Goal: Contribute content: Contribute content

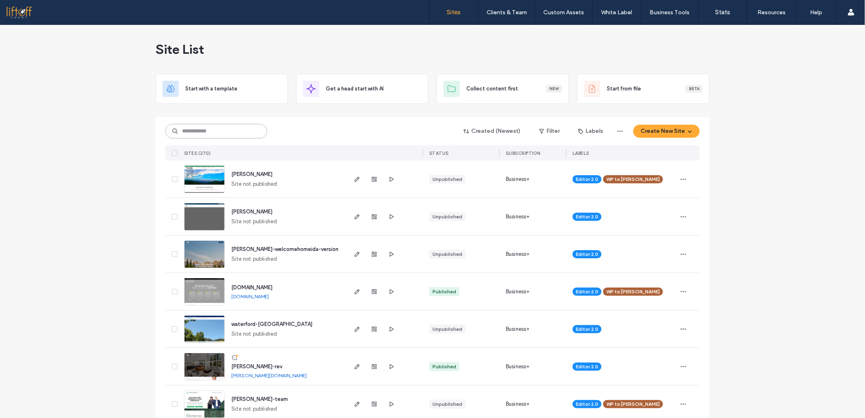
click at [226, 128] on input at bounding box center [216, 131] width 102 height 15
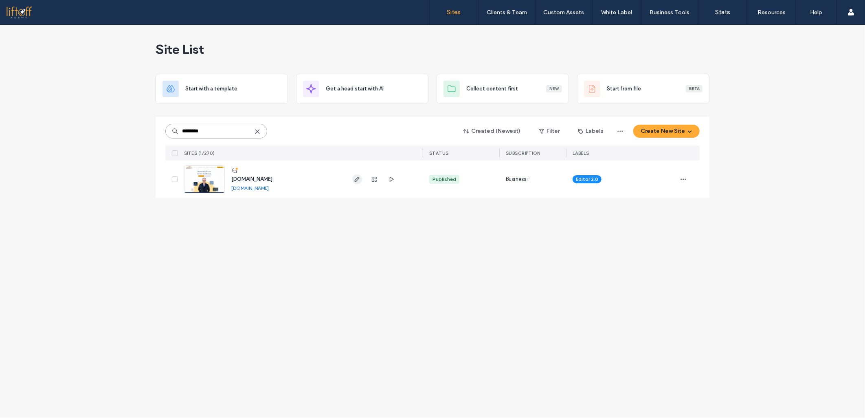
type input "********"
click at [359, 180] on icon "button" at bounding box center [357, 179] width 7 height 7
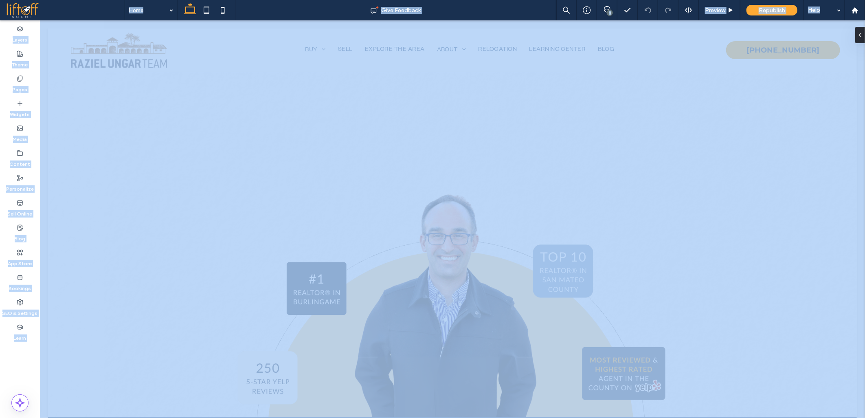
click at [30, 226] on div at bounding box center [432, 209] width 865 height 418
click at [18, 236] on div at bounding box center [432, 209] width 865 height 418
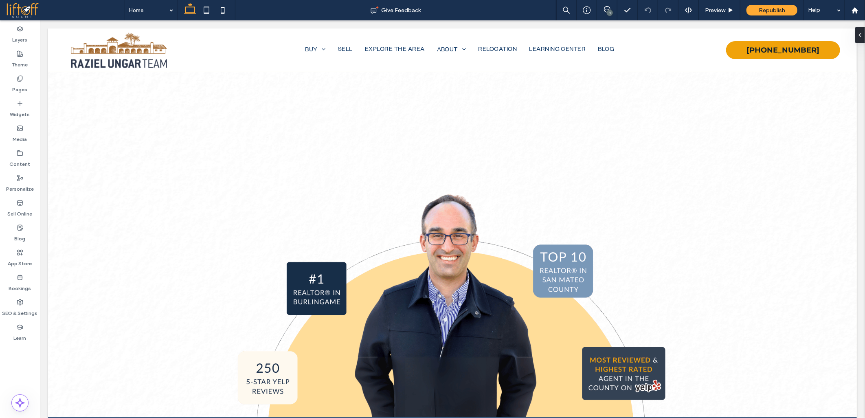
click at [28, 231] on div at bounding box center [432, 209] width 865 height 418
click at [64, 244] on div at bounding box center [432, 209] width 865 height 418
click at [129, 235] on div at bounding box center [432, 209] width 865 height 418
click at [123, 265] on div at bounding box center [432, 209] width 865 height 418
click at [120, 259] on div at bounding box center [432, 209] width 865 height 418
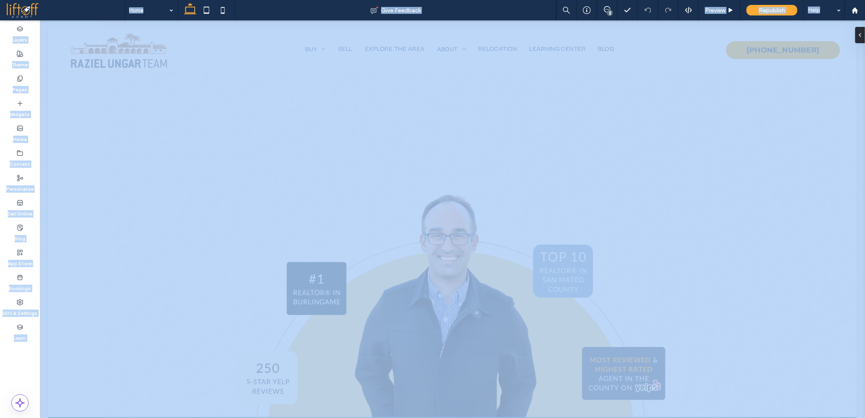
click at [120, 259] on div at bounding box center [432, 209] width 865 height 418
click at [123, 224] on div at bounding box center [432, 209] width 865 height 418
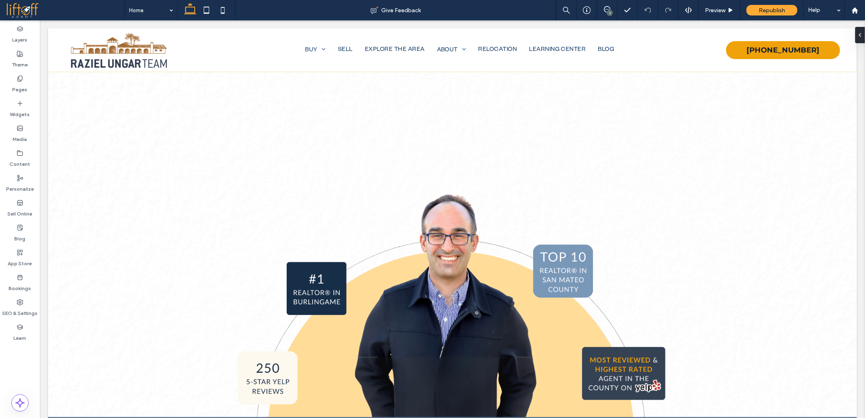
click at [104, 247] on div at bounding box center [432, 209] width 865 height 418
drag, startPoint x: 106, startPoint y: 247, endPoint x: 105, endPoint y: 259, distance: 12.3
click at [106, 249] on div at bounding box center [432, 209] width 865 height 418
click at [105, 259] on div at bounding box center [432, 209] width 865 height 418
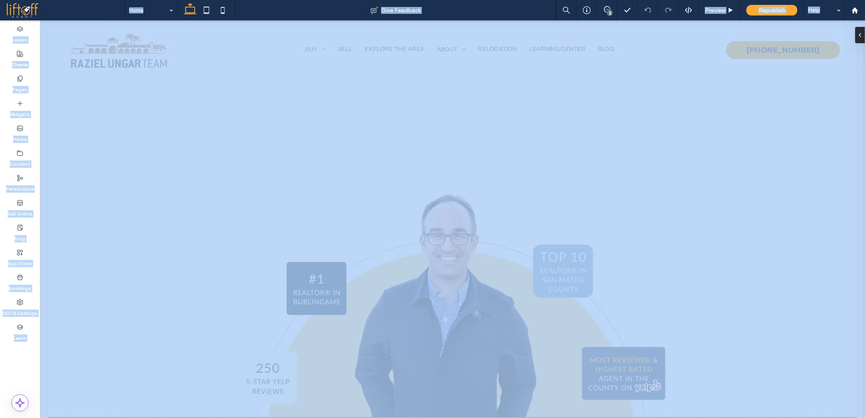
click at [105, 260] on div at bounding box center [432, 209] width 865 height 418
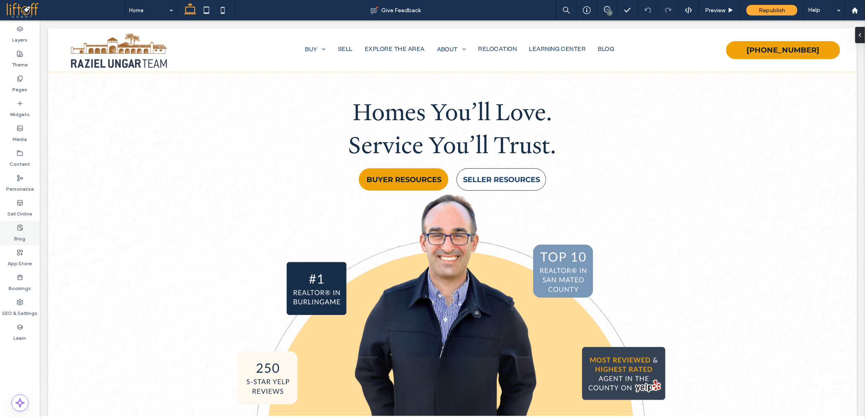
click at [27, 225] on div "Blog" at bounding box center [20, 233] width 40 height 25
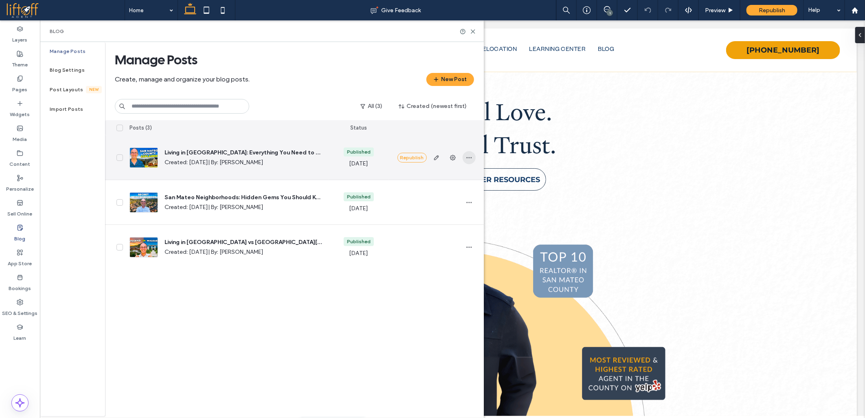
click at [469, 159] on icon "button" at bounding box center [469, 157] width 7 height 7
click at [445, 200] on div "Duplicate" at bounding box center [439, 193] width 73 height 15
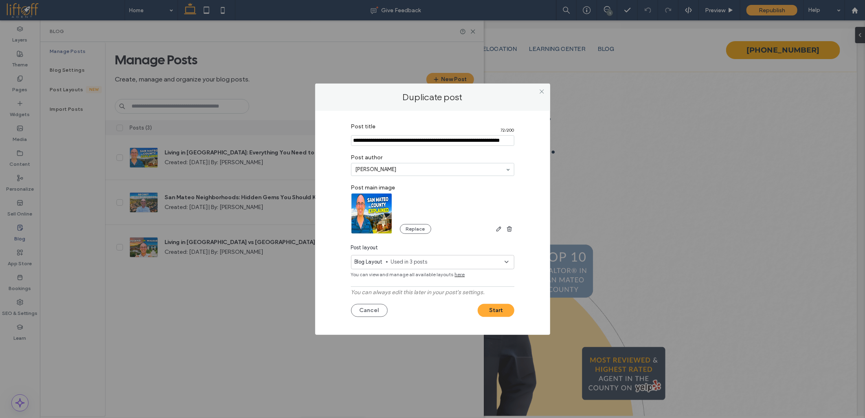
click at [394, 143] on input "Post title" at bounding box center [432, 140] width 163 height 11
paste input "**********"
type input "**********"
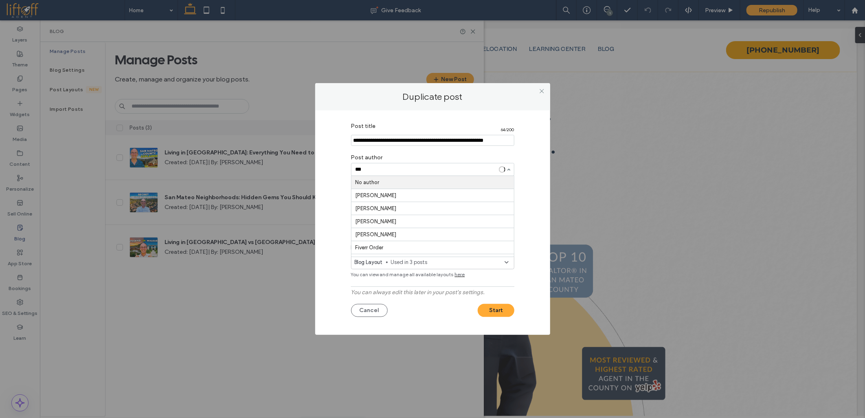
type input "****"
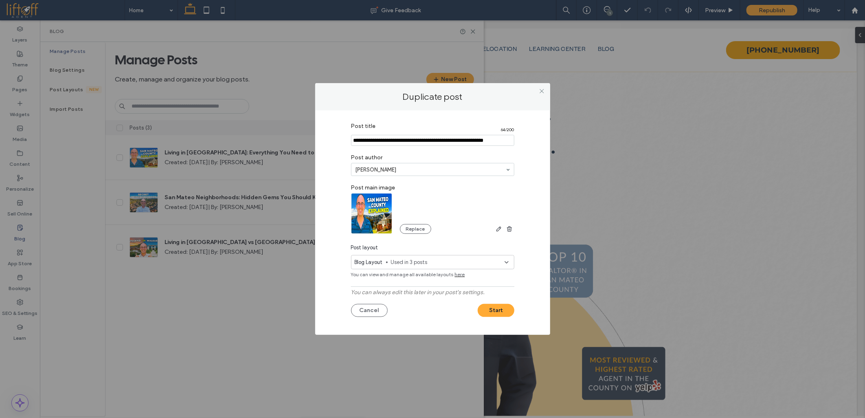
click at [370, 211] on img at bounding box center [372, 213] width 42 height 41
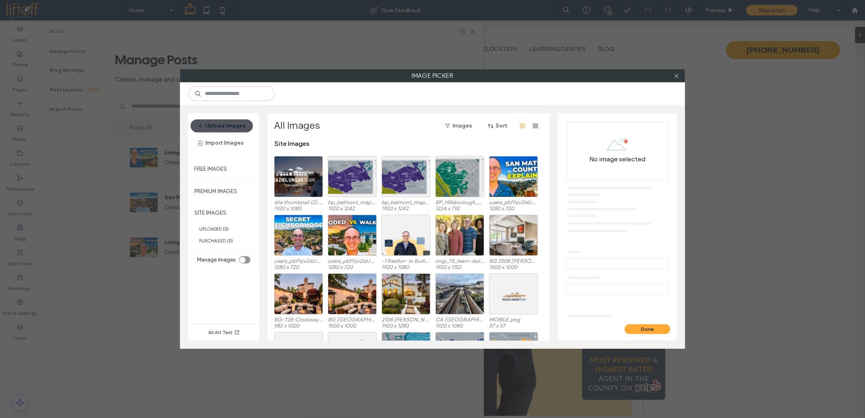
click at [225, 123] on button "Upload Images" at bounding box center [222, 125] width 62 height 13
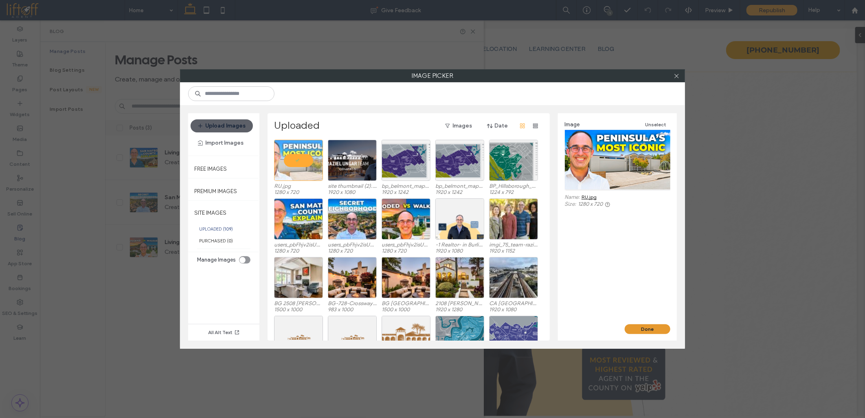
click at [634, 328] on button "Done" at bounding box center [648, 329] width 46 height 10
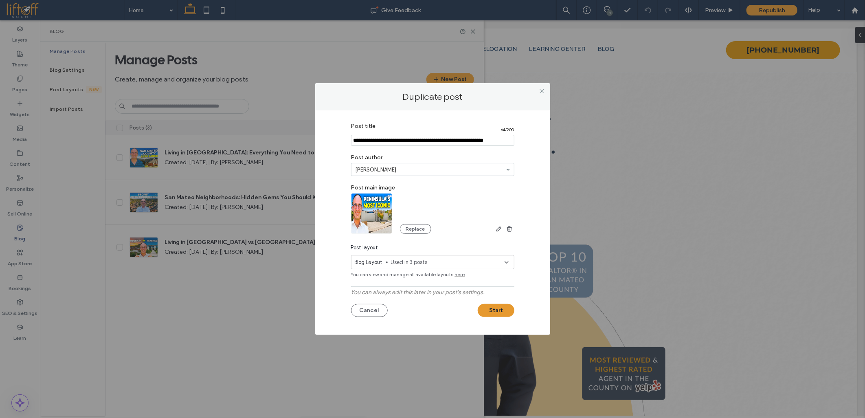
click at [490, 307] on button "Start" at bounding box center [496, 310] width 37 height 13
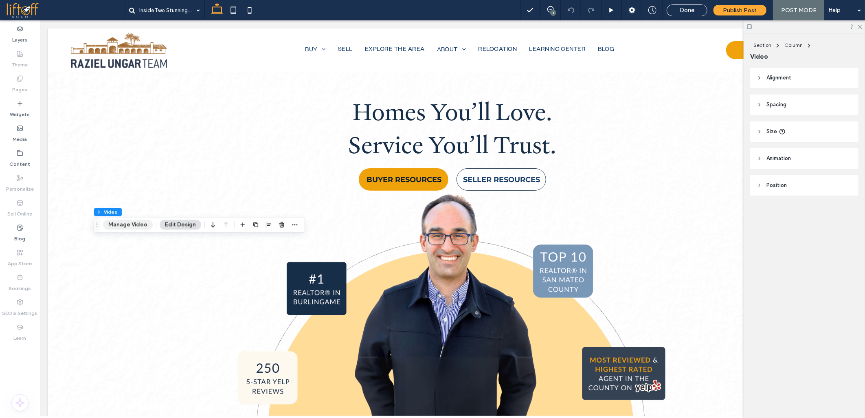
click at [117, 222] on button "Manage Video" at bounding box center [128, 225] width 50 height 10
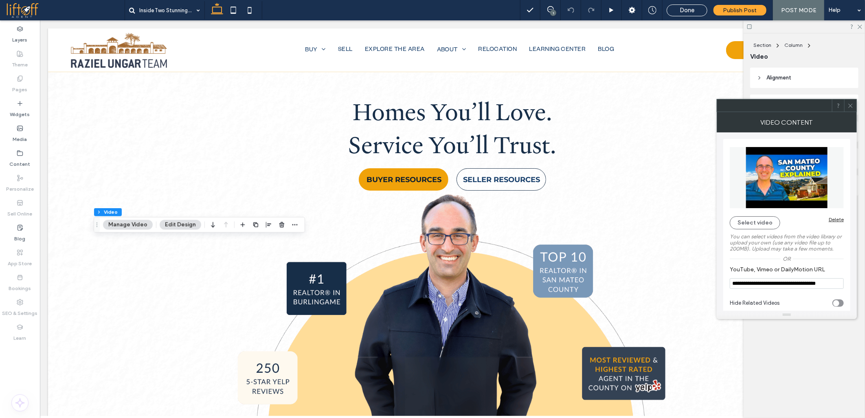
click at [760, 282] on input "**********" at bounding box center [787, 283] width 114 height 11
paste input "**"
type input "**********"
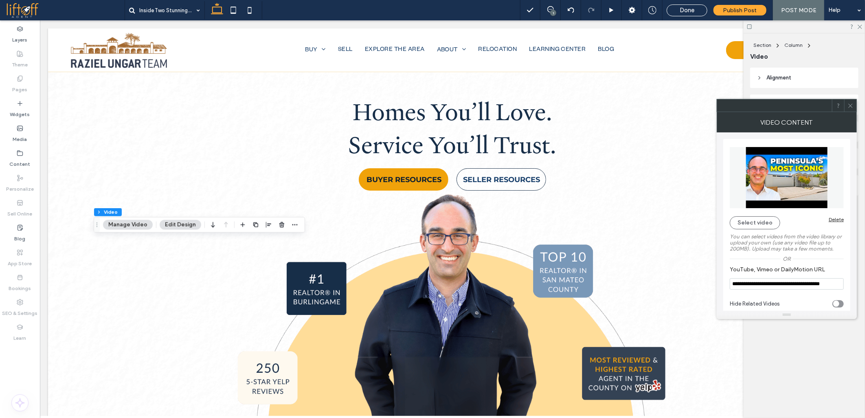
click at [850, 103] on icon at bounding box center [851, 106] width 6 height 6
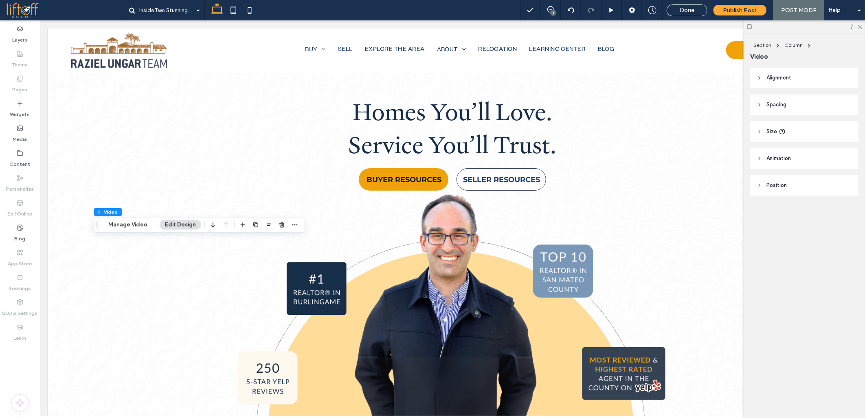
click at [33, 9] on span at bounding box center [65, 10] width 119 height 16
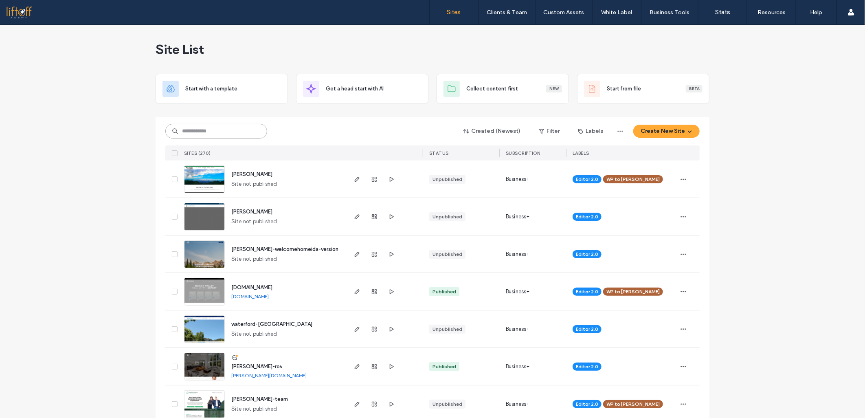
click at [208, 125] on input at bounding box center [216, 131] width 102 height 15
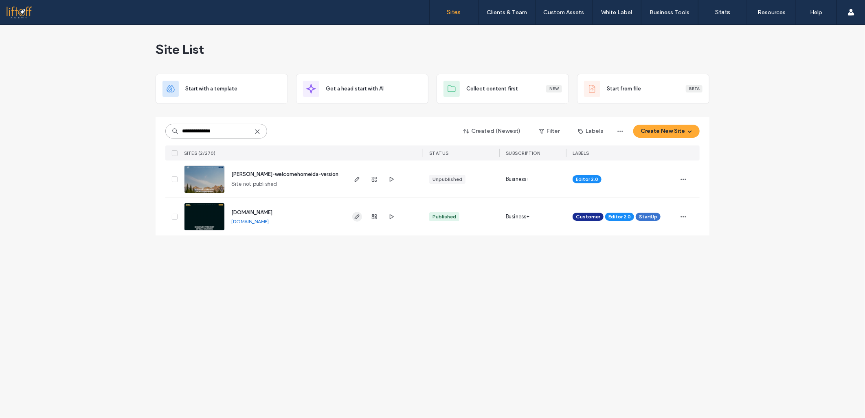
type input "**********"
click at [353, 216] on span "button" at bounding box center [357, 217] width 10 height 10
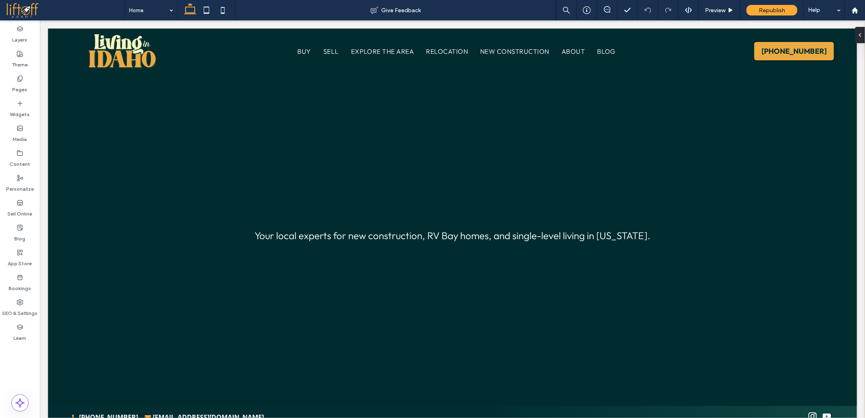
drag, startPoint x: 73, startPoint y: 242, endPoint x: 37, endPoint y: 238, distance: 36.1
click at [73, 242] on div at bounding box center [432, 209] width 865 height 418
click at [22, 234] on div at bounding box center [432, 209] width 865 height 418
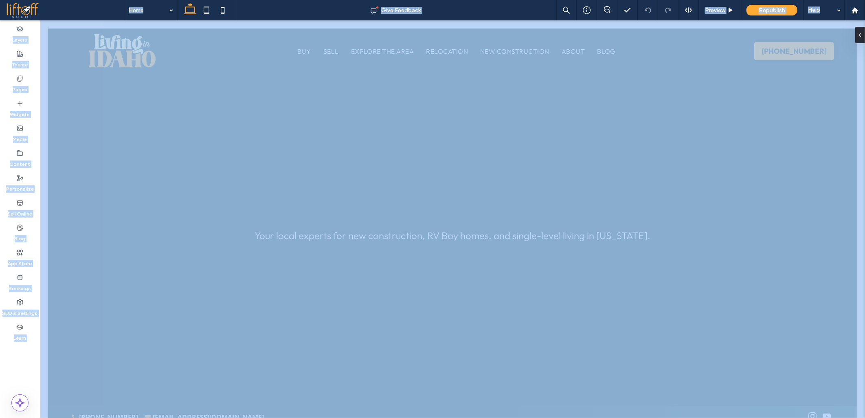
click at [22, 234] on div at bounding box center [432, 209] width 865 height 418
click at [99, 238] on div at bounding box center [432, 209] width 865 height 418
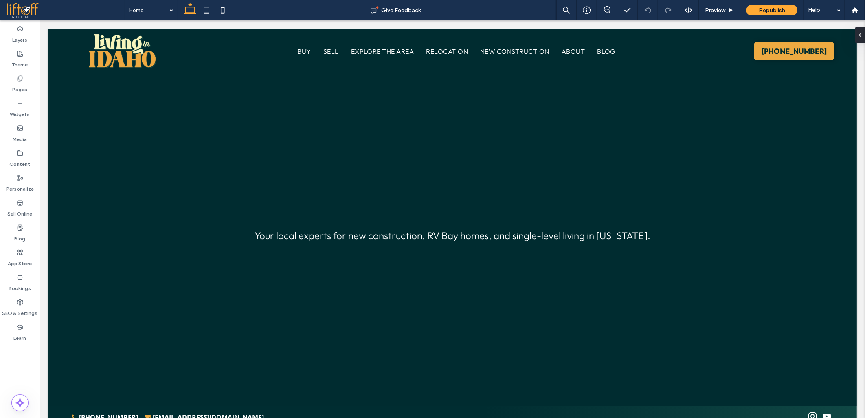
click at [106, 215] on div at bounding box center [432, 209] width 865 height 418
drag, startPoint x: 108, startPoint y: 238, endPoint x: 115, endPoint y: 273, distance: 35.2
click at [108, 239] on div at bounding box center [432, 209] width 865 height 418
drag, startPoint x: 120, startPoint y: 284, endPoint x: 124, endPoint y: 292, distance: 9.5
click at [121, 284] on div at bounding box center [432, 209] width 865 height 418
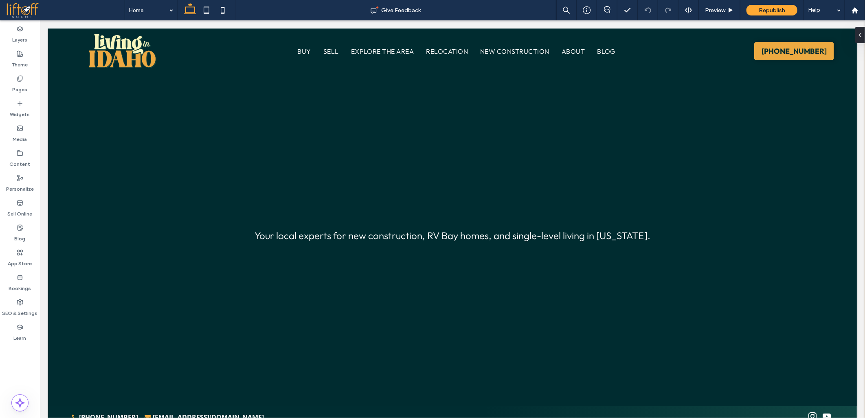
click at [128, 300] on div at bounding box center [432, 209] width 865 height 418
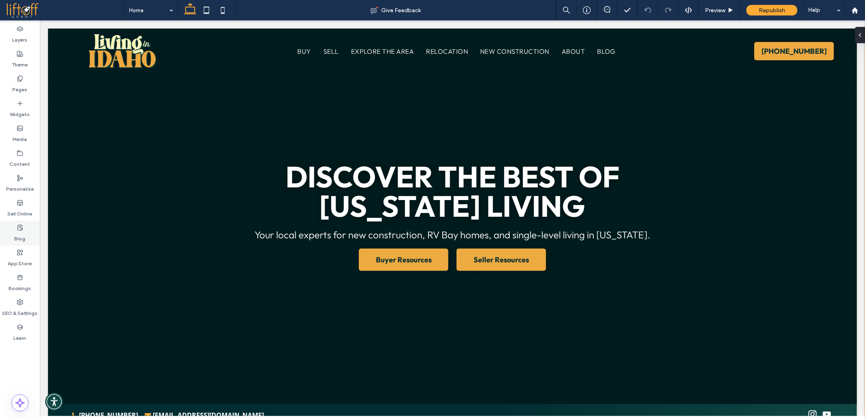
click at [22, 231] on label "Blog" at bounding box center [20, 236] width 11 height 11
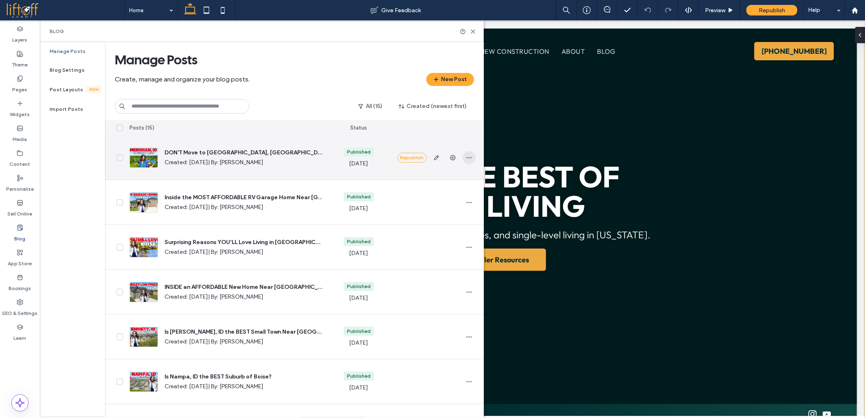
click at [465, 157] on span "button" at bounding box center [469, 157] width 13 height 13
click at [434, 194] on span "Duplicate" at bounding box center [431, 194] width 24 height 8
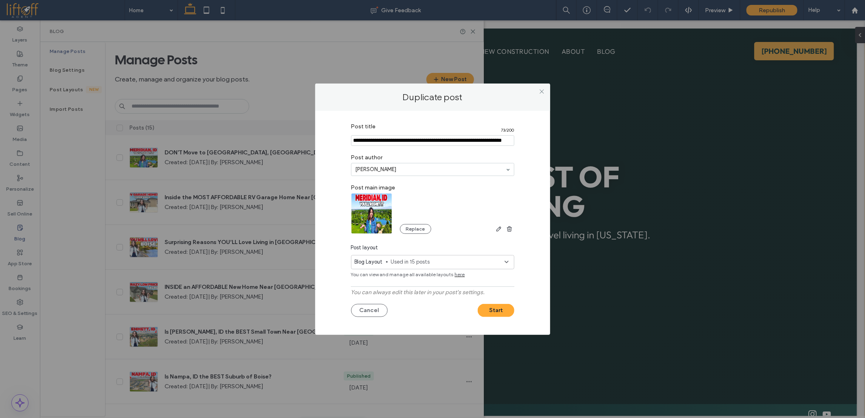
click at [378, 209] on img at bounding box center [372, 213] width 42 height 41
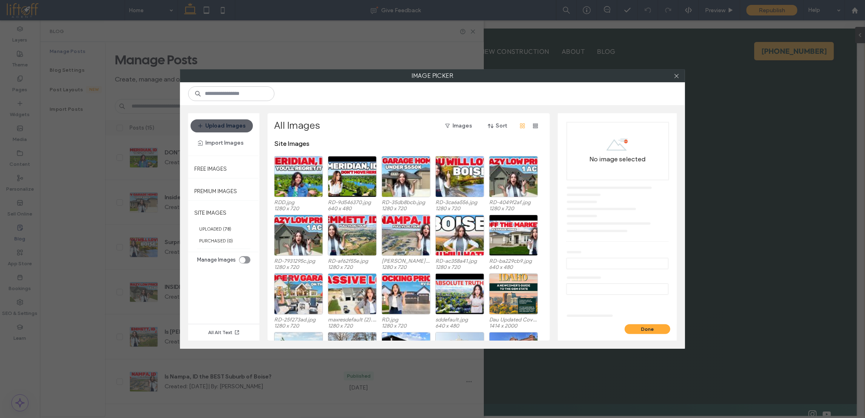
click at [209, 119] on div "Upload Images Import Images" at bounding box center [223, 134] width 71 height 42
click at [211, 123] on button "Upload Images" at bounding box center [222, 125] width 62 height 13
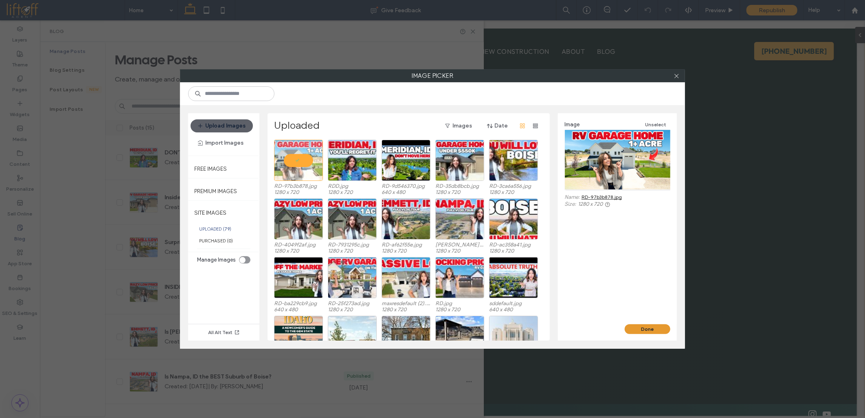
click at [640, 328] on button "Done" at bounding box center [648, 329] width 46 height 10
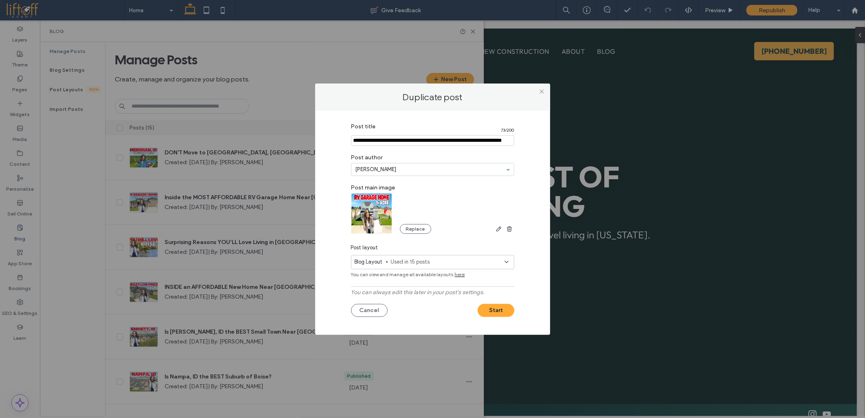
paste input "**********"
type input "**********"
click at [486, 310] on button "Start" at bounding box center [496, 310] width 37 height 13
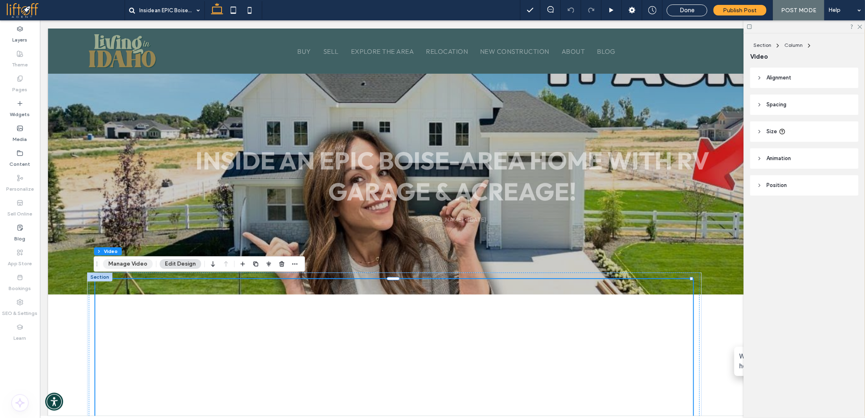
click at [134, 262] on button "Manage Video" at bounding box center [128, 264] width 50 height 10
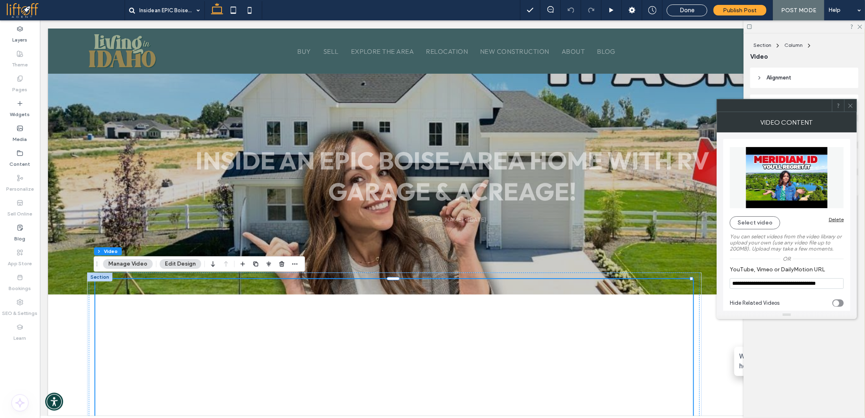
click at [746, 282] on input "**********" at bounding box center [787, 283] width 114 height 11
paste input "**"
type input "**********"
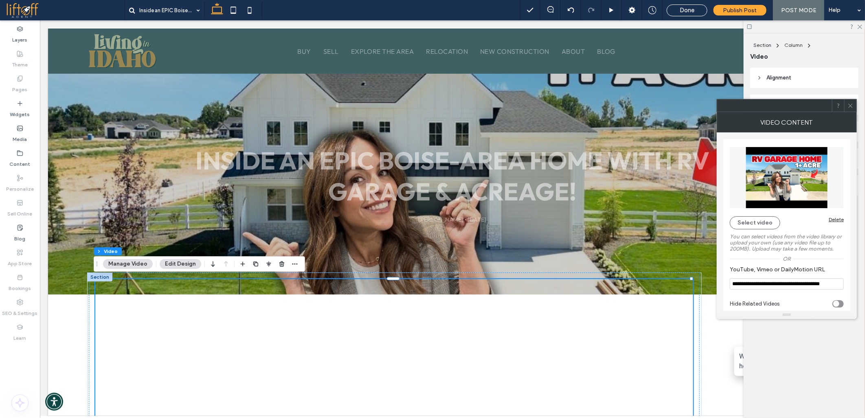
click at [852, 108] on icon at bounding box center [851, 106] width 6 height 6
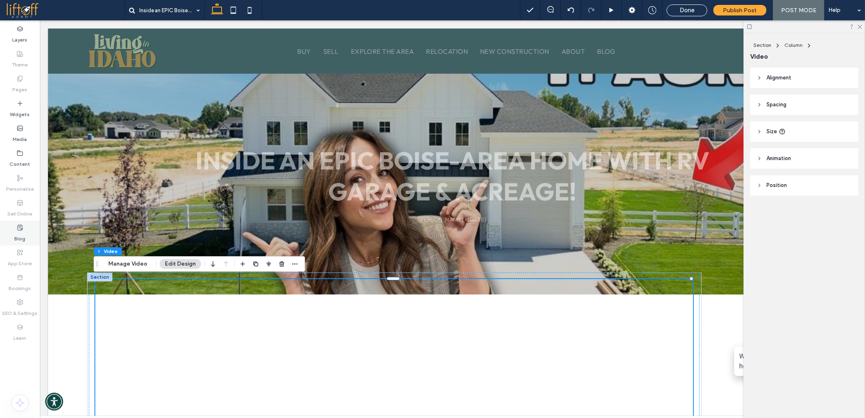
click at [25, 227] on div "Blog" at bounding box center [20, 233] width 40 height 25
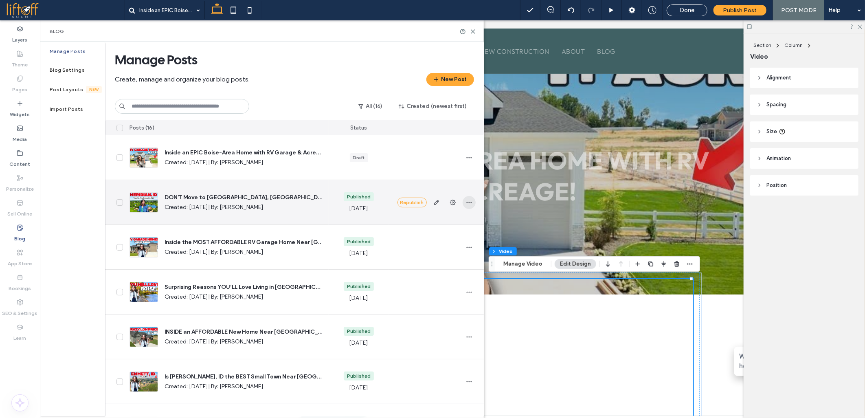
click at [471, 207] on span "button" at bounding box center [469, 202] width 13 height 13
click at [440, 240] on span "Duplicate" at bounding box center [431, 239] width 24 height 8
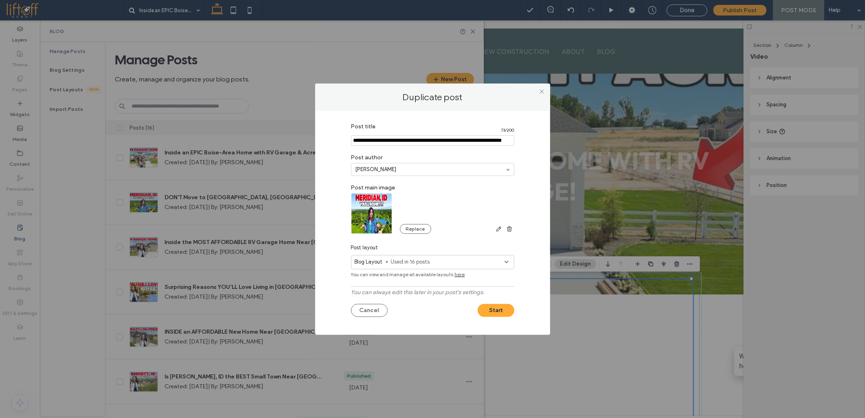
click at [471, 139] on input "Post title" at bounding box center [432, 140] width 163 height 11
paste input "**********"
type input "**********"
click at [377, 221] on img at bounding box center [372, 213] width 42 height 41
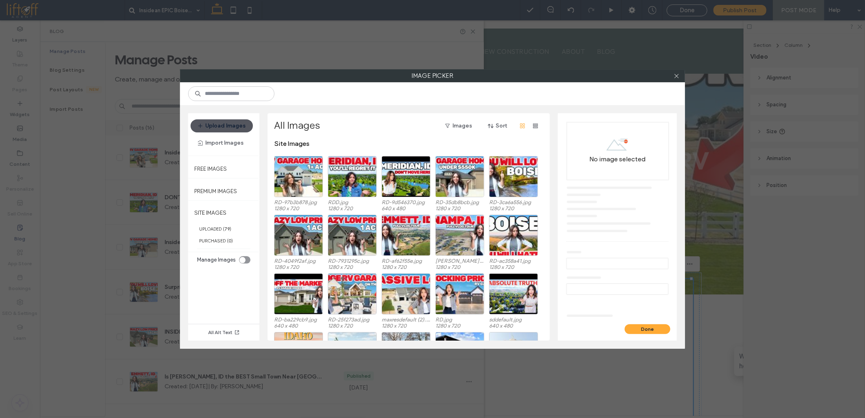
click at [217, 127] on button "Upload Images" at bounding box center [222, 125] width 62 height 13
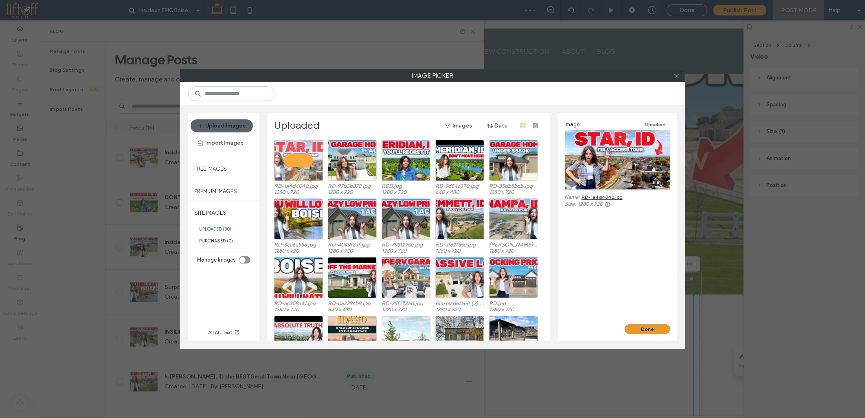
click at [652, 332] on button "Done" at bounding box center [648, 329] width 46 height 10
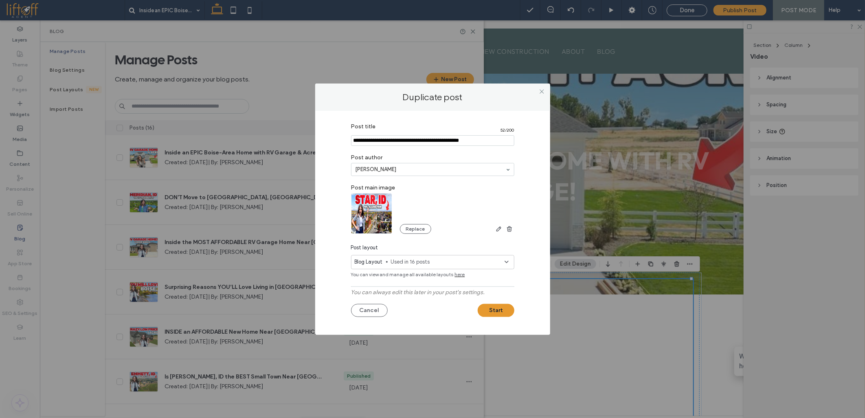
click at [502, 311] on button "Start" at bounding box center [496, 310] width 37 height 13
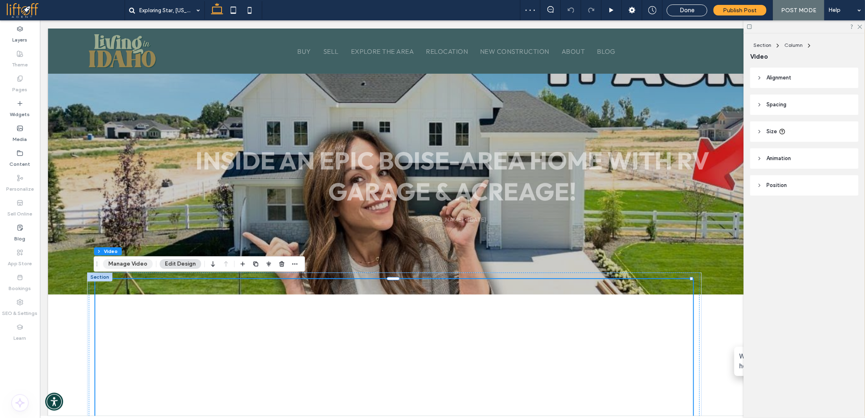
click at [119, 265] on button "Manage Video" at bounding box center [128, 264] width 50 height 10
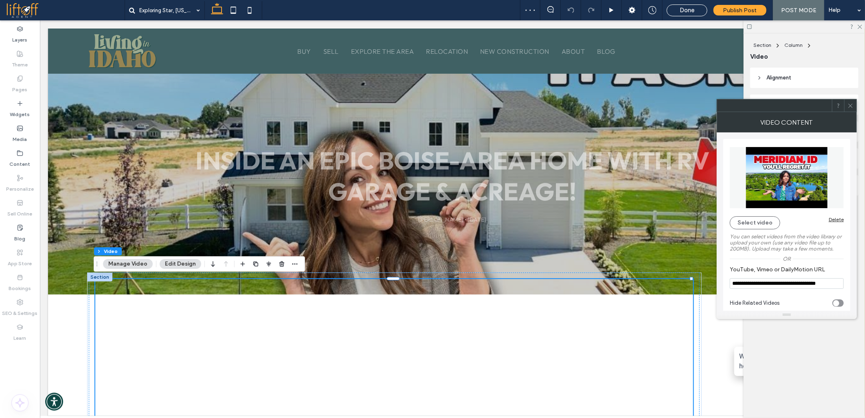
click at [761, 287] on input "**********" at bounding box center [787, 283] width 114 height 11
paste input "**"
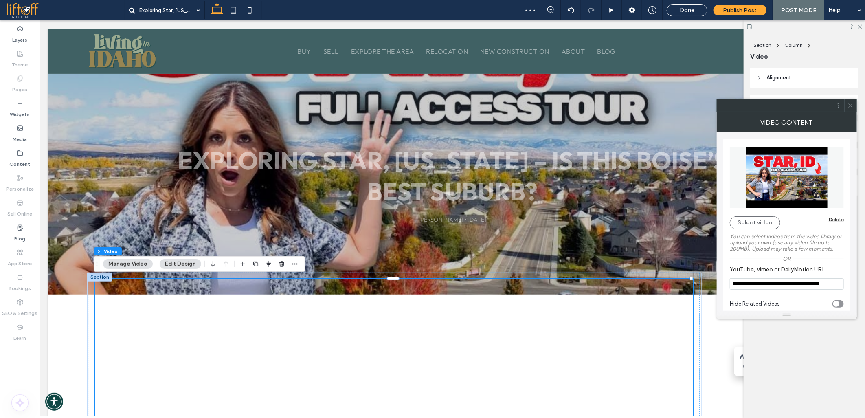
type input "**********"
click at [850, 105] on icon at bounding box center [851, 106] width 6 height 6
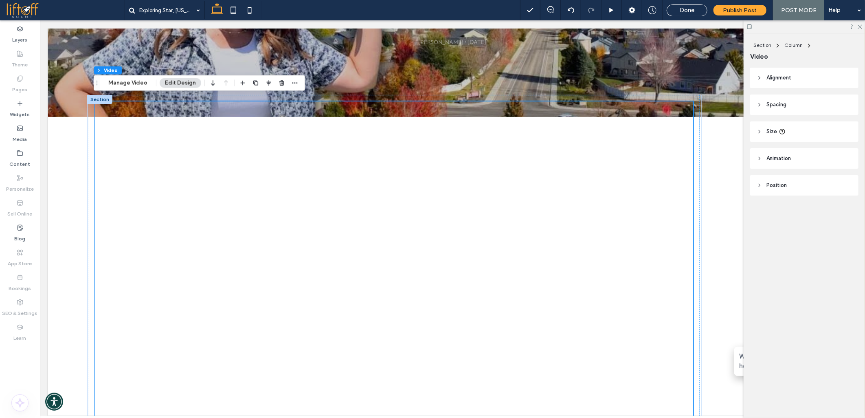
scroll to position [181, 0]
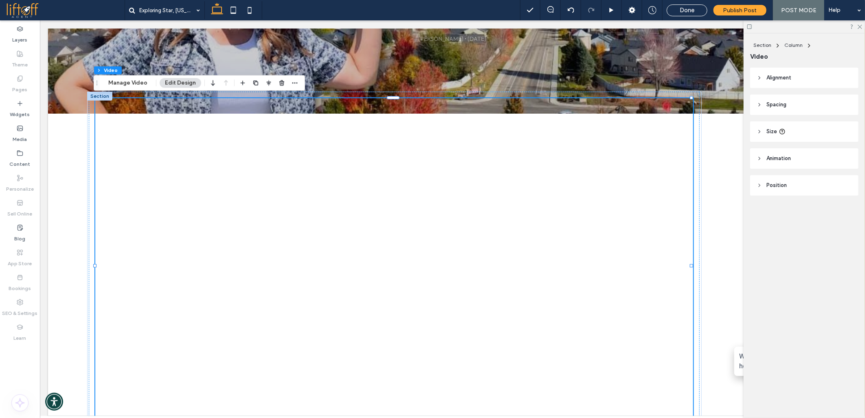
click at [20, 11] on span at bounding box center [65, 10] width 119 height 16
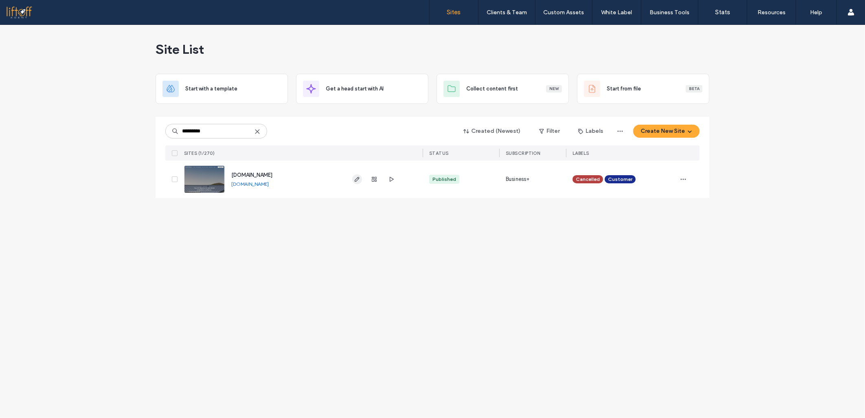
type input "*********"
click at [356, 174] on span "button" at bounding box center [357, 179] width 10 height 10
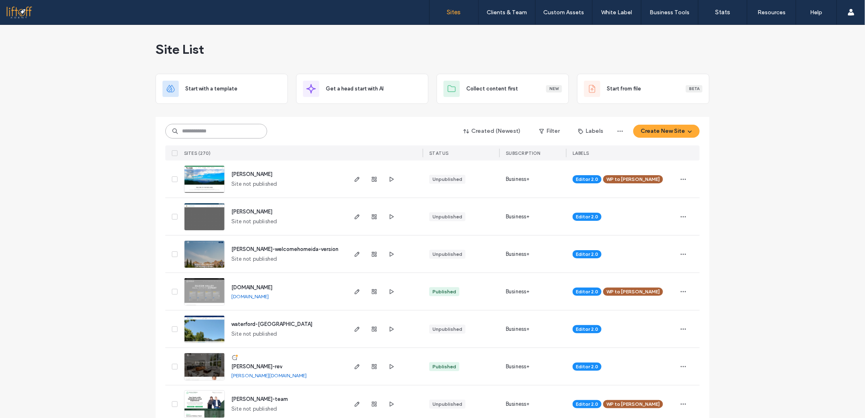
click at [234, 135] on input at bounding box center [216, 131] width 102 height 15
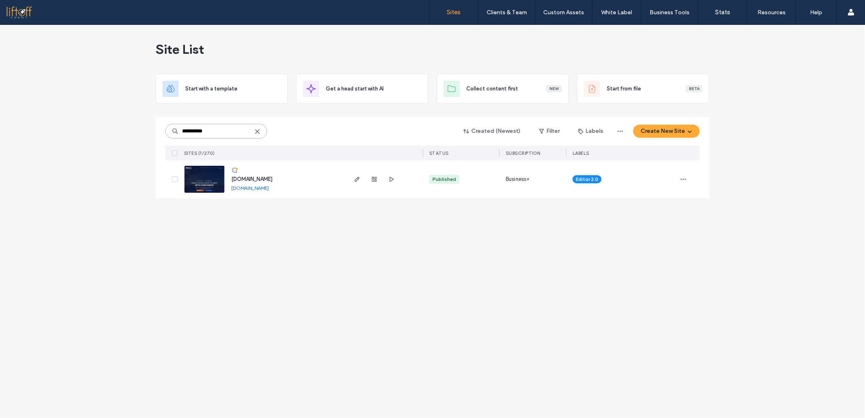
type input "**********"
click at [359, 177] on icon "button" at bounding box center [357, 179] width 7 height 7
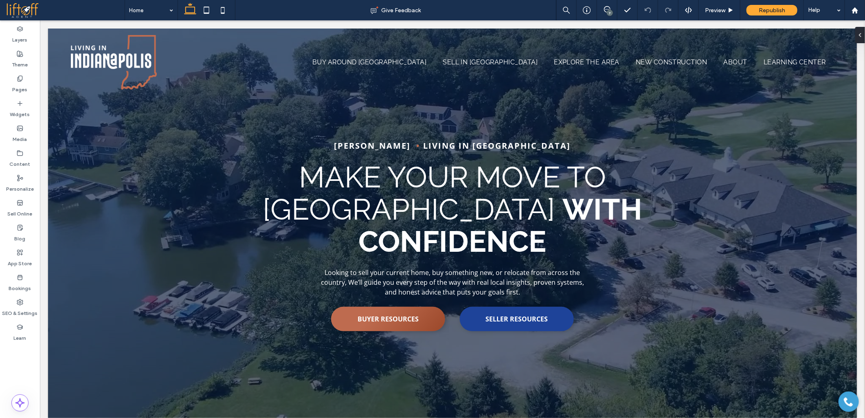
click at [20, 211] on div at bounding box center [432, 209] width 865 height 418
click at [19, 231] on div at bounding box center [432, 209] width 865 height 418
click at [19, 233] on div at bounding box center [432, 209] width 865 height 418
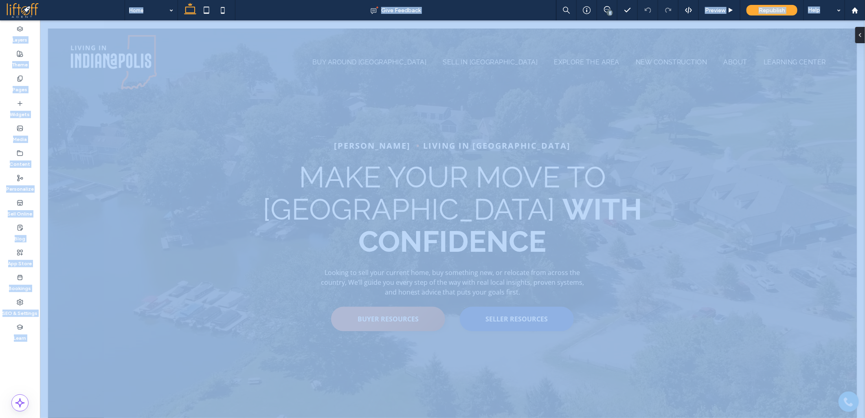
click at [19, 233] on div at bounding box center [432, 209] width 865 height 418
click at [22, 231] on div at bounding box center [432, 209] width 865 height 418
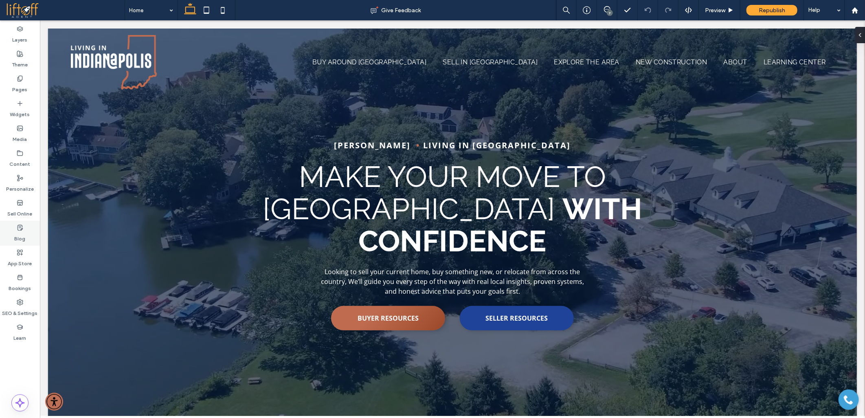
click at [21, 235] on label "Blog" at bounding box center [20, 236] width 11 height 11
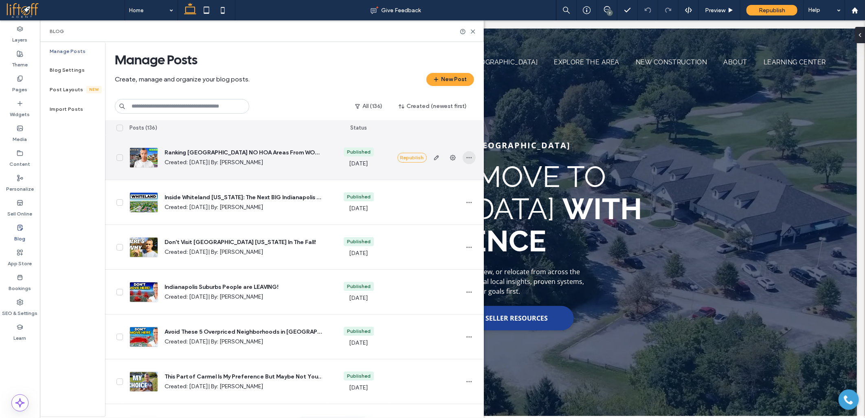
click at [467, 159] on icon "button" at bounding box center [469, 157] width 7 height 7
click at [443, 192] on div "Duplicate" at bounding box center [439, 193] width 73 height 15
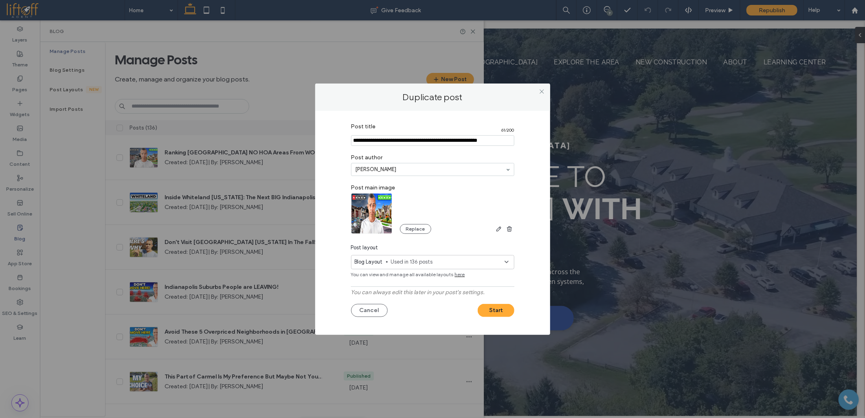
click at [372, 215] on img at bounding box center [372, 213] width 42 height 41
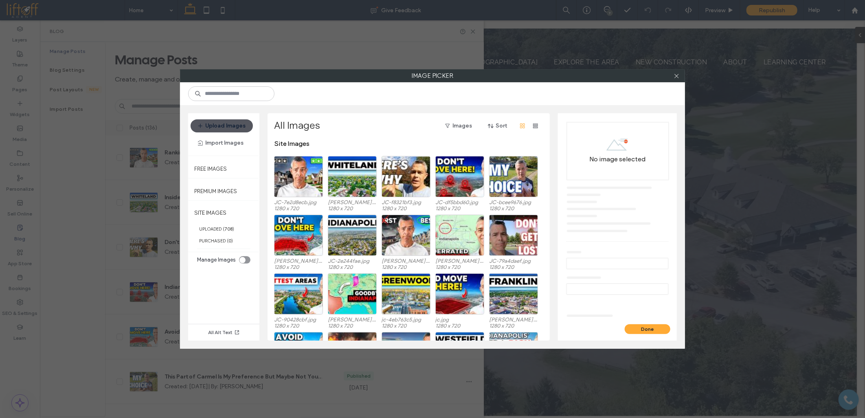
click at [229, 123] on button "Upload Images" at bounding box center [222, 125] width 62 height 13
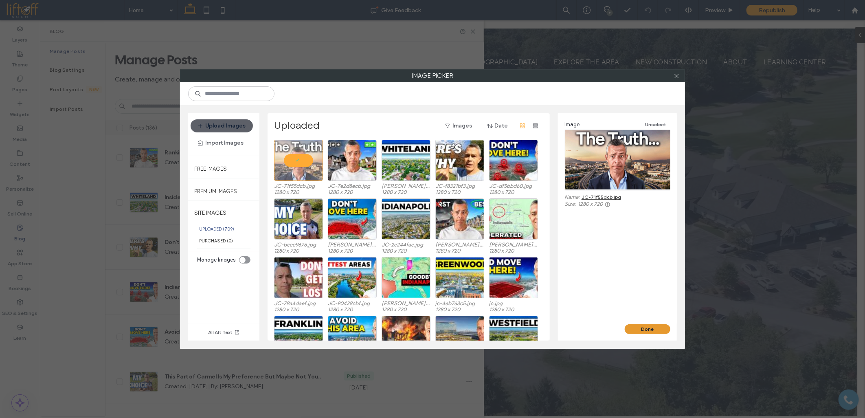
click at [643, 331] on button "Done" at bounding box center [648, 329] width 46 height 10
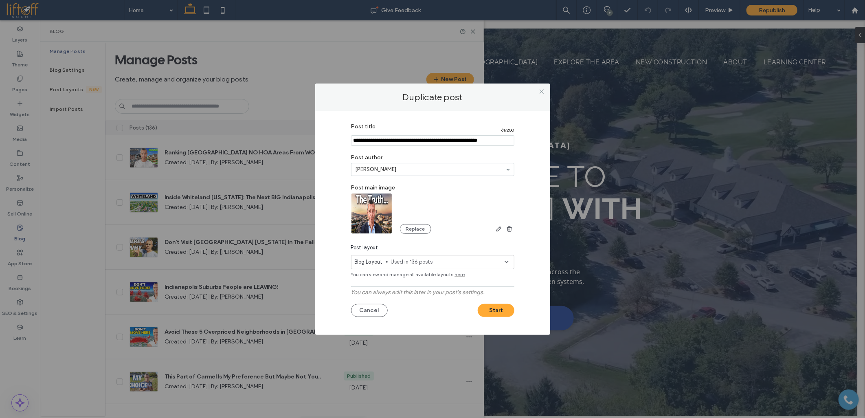
click at [372, 137] on input "Post title" at bounding box center [432, 140] width 163 height 11
paste input "**********"
type input "**********"
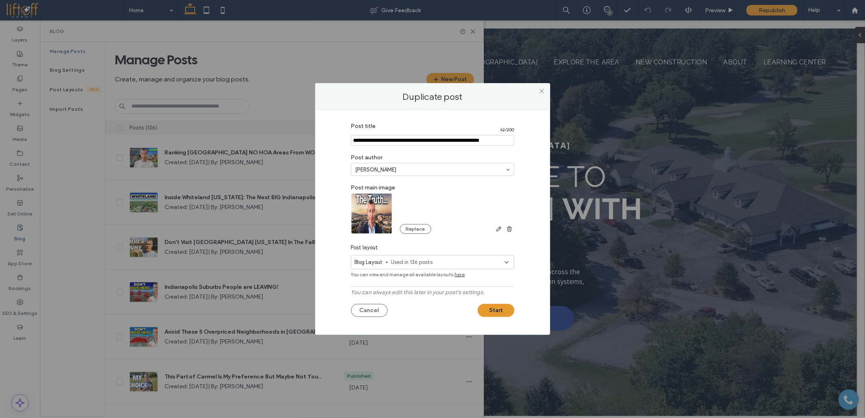
click at [502, 312] on button "Start" at bounding box center [496, 310] width 37 height 13
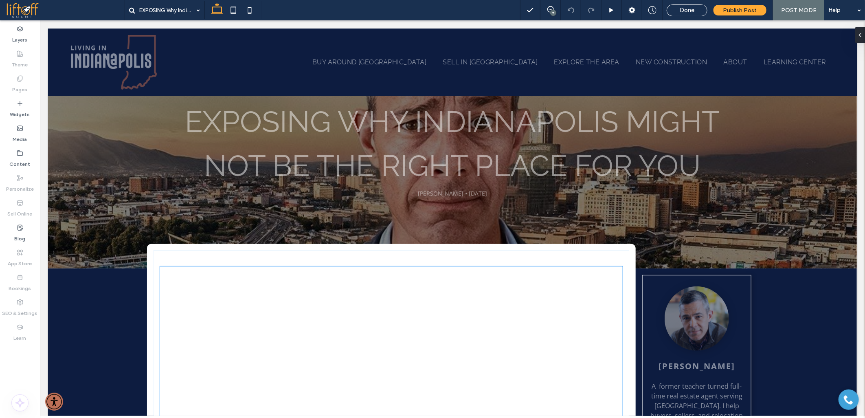
click at [240, 311] on div at bounding box center [391, 396] width 463 height 260
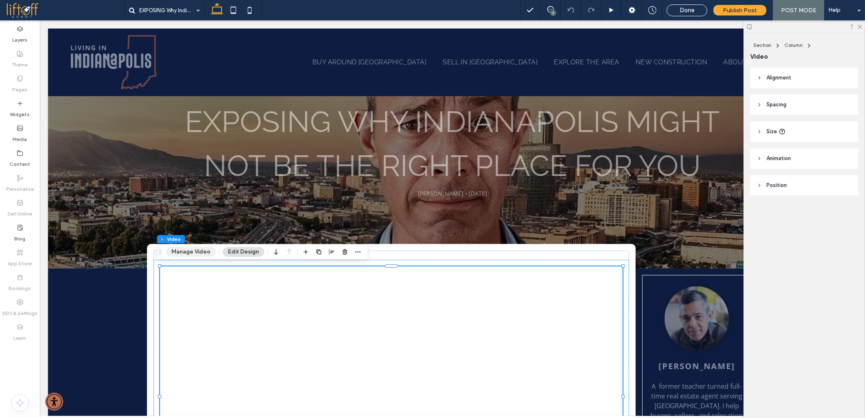
click at [192, 252] on button "Manage Video" at bounding box center [191, 252] width 50 height 10
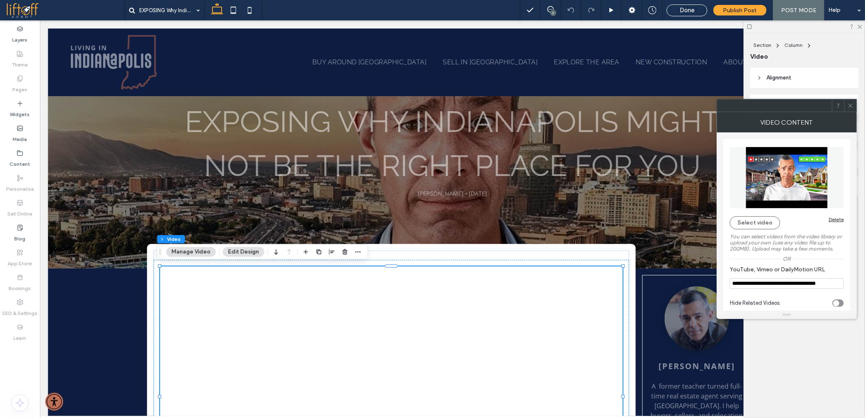
click at [738, 284] on input "**********" at bounding box center [787, 283] width 114 height 11
paste input "**"
type input "**********"
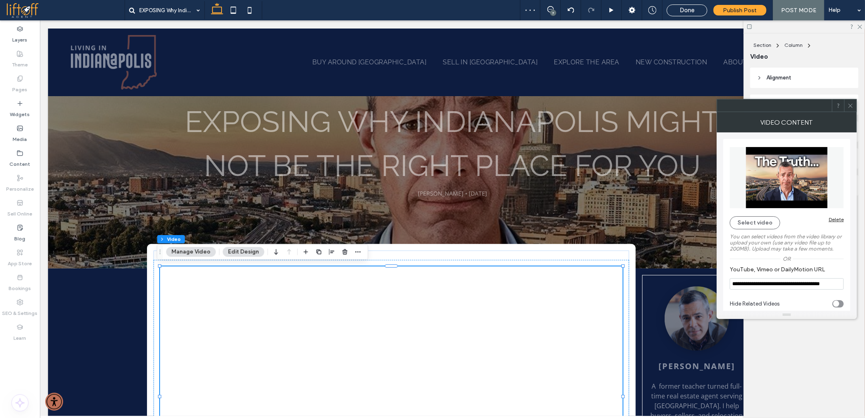
click at [852, 106] on icon at bounding box center [851, 106] width 6 height 6
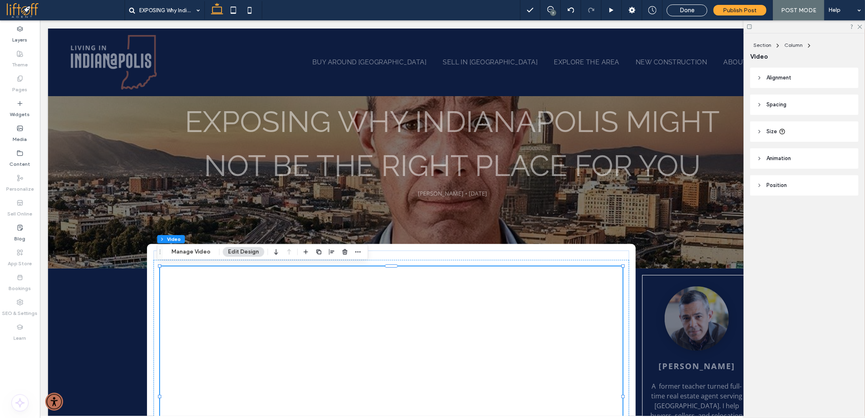
click at [21, 7] on span at bounding box center [65, 10] width 119 height 16
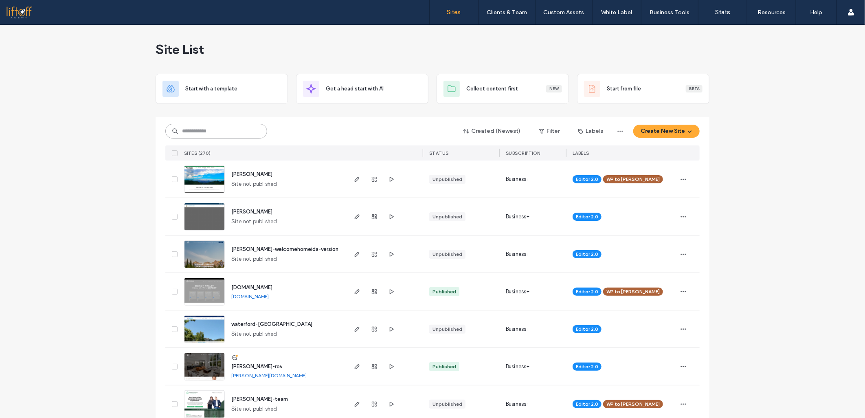
click at [253, 132] on input at bounding box center [216, 131] width 102 height 15
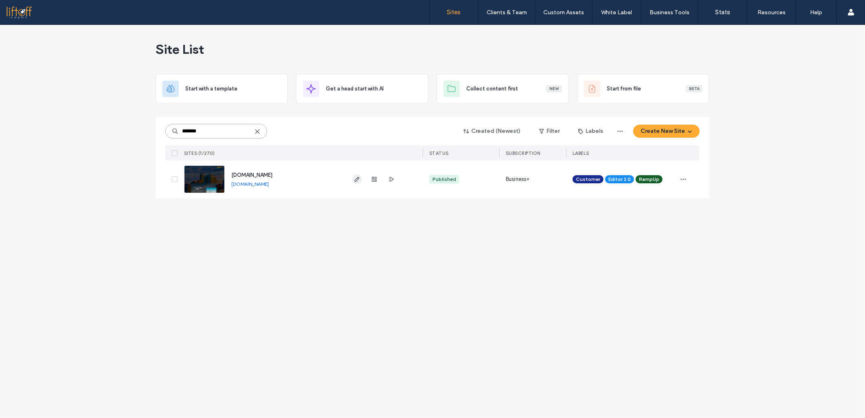
type input "*******"
click at [353, 177] on span "button" at bounding box center [357, 179] width 10 height 10
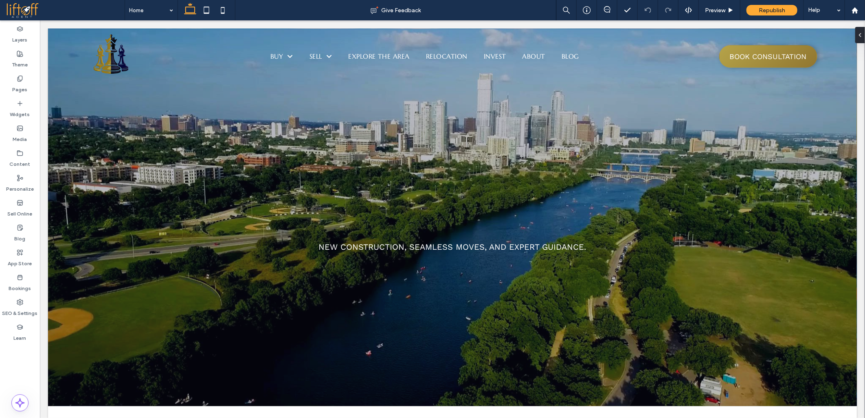
drag, startPoint x: 26, startPoint y: 161, endPoint x: 24, endPoint y: 194, distance: 33.0
click at [26, 166] on div at bounding box center [432, 209] width 865 height 418
drag, startPoint x: 23, startPoint y: 208, endPoint x: 23, endPoint y: 231, distance: 23.6
click at [23, 220] on div at bounding box center [432, 209] width 865 height 418
click at [20, 232] on div at bounding box center [432, 209] width 865 height 418
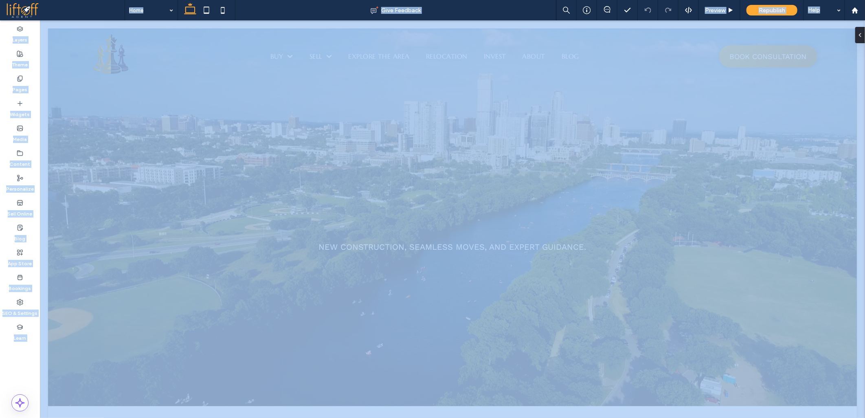
click at [20, 232] on div at bounding box center [432, 209] width 865 height 418
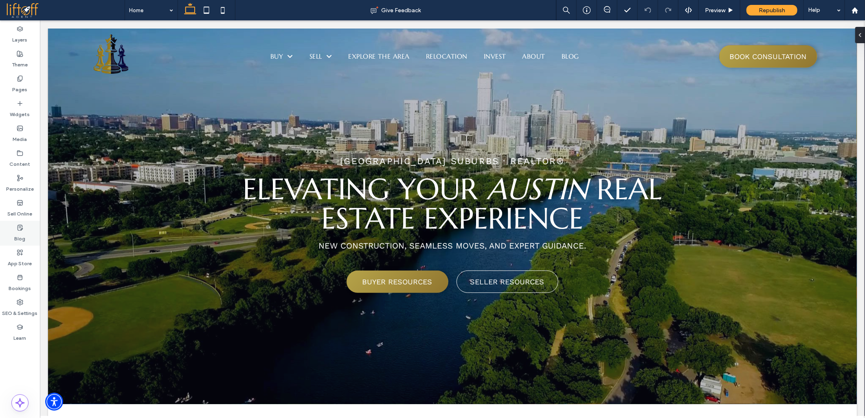
click at [19, 233] on label "Blog" at bounding box center [20, 236] width 11 height 11
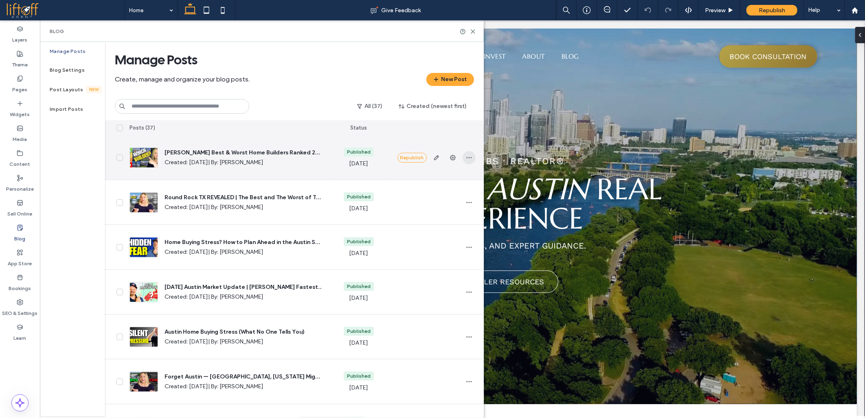
click at [469, 158] on use "button" at bounding box center [469, 157] width 5 height 1
click at [429, 190] on span "Duplicate" at bounding box center [431, 194] width 24 height 8
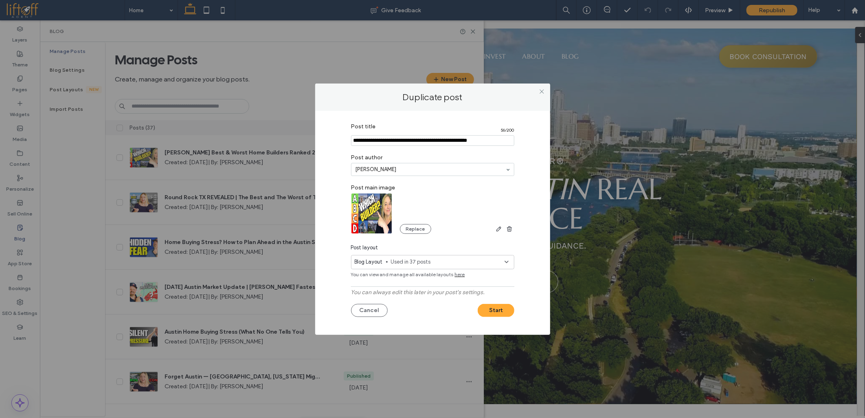
click at [379, 211] on img at bounding box center [372, 213] width 42 height 41
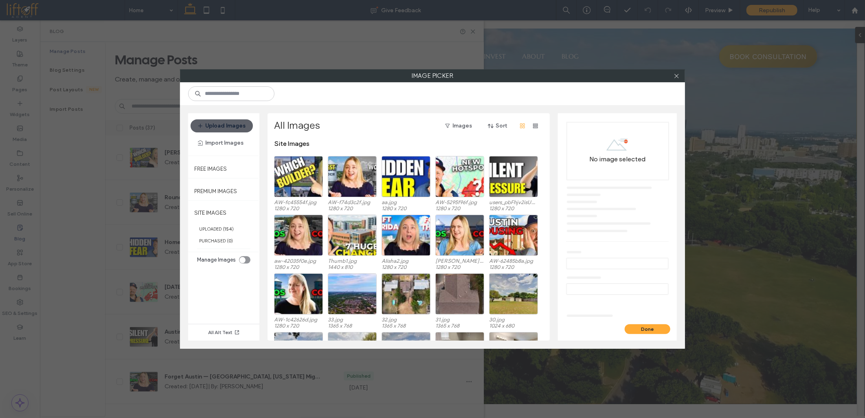
click at [636, 335] on div "Done" at bounding box center [617, 332] width 119 height 16
click at [626, 325] on div "Done" at bounding box center [617, 329] width 119 height 10
click at [631, 328] on button "Done" at bounding box center [648, 329] width 46 height 10
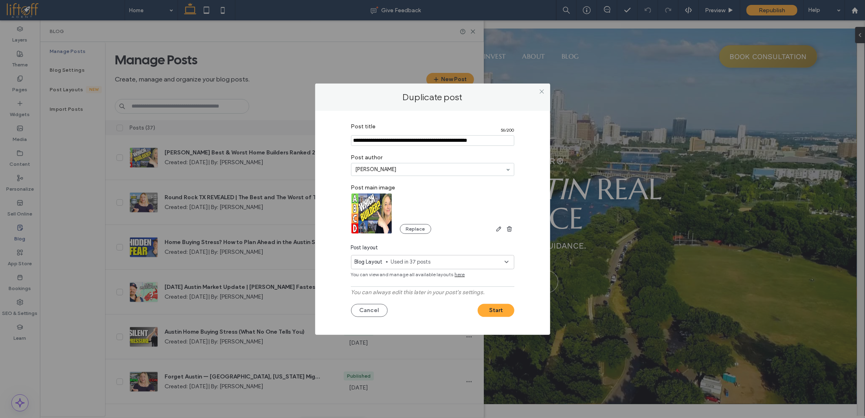
click at [371, 132] on section "Post title 56 / 200" at bounding box center [432, 134] width 163 height 31
click at [372, 139] on input "Post title" at bounding box center [432, 140] width 163 height 11
paste input "**********"
type input "**********"
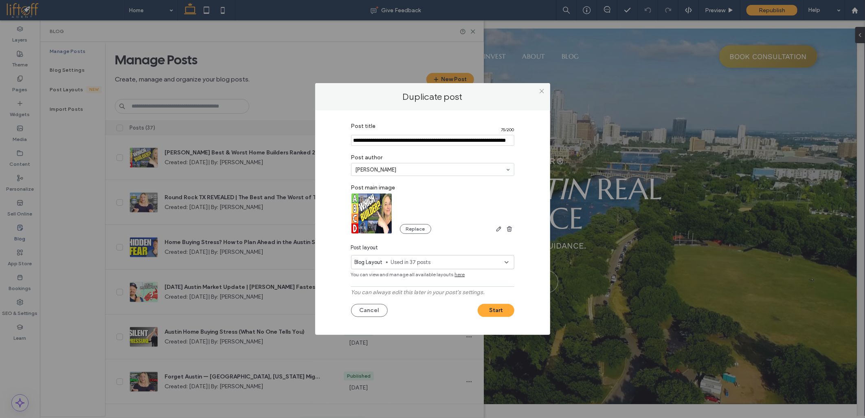
scroll to position [0, 0]
click at [418, 230] on button "Replace" at bounding box center [415, 229] width 31 height 10
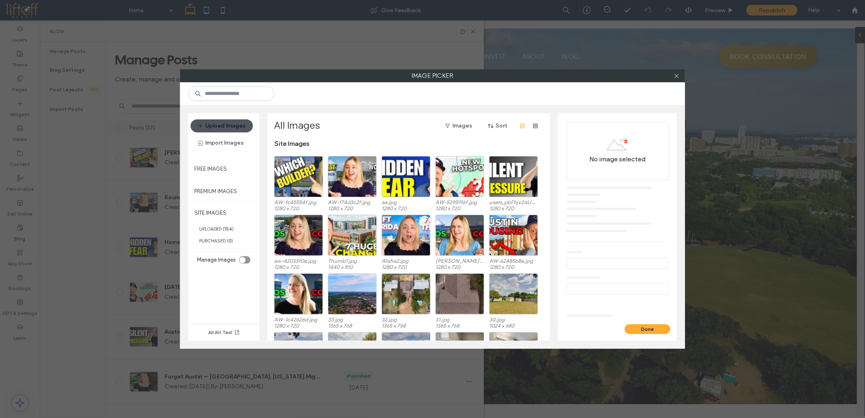
click at [222, 120] on button "Upload Images" at bounding box center [222, 125] width 62 height 13
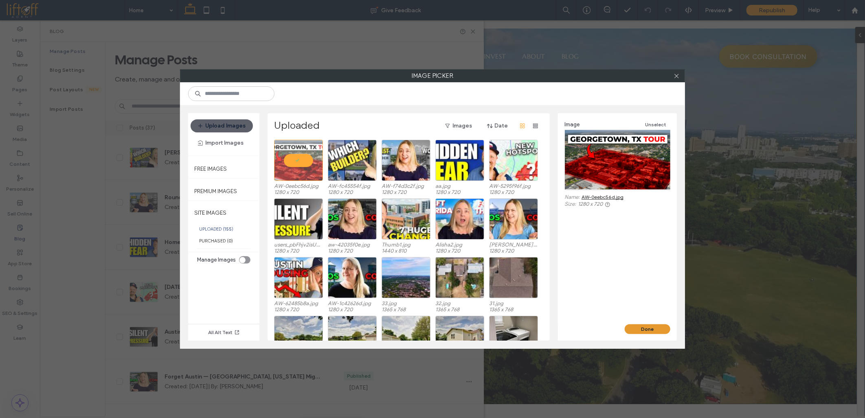
click at [654, 332] on button "Done" at bounding box center [648, 329] width 46 height 10
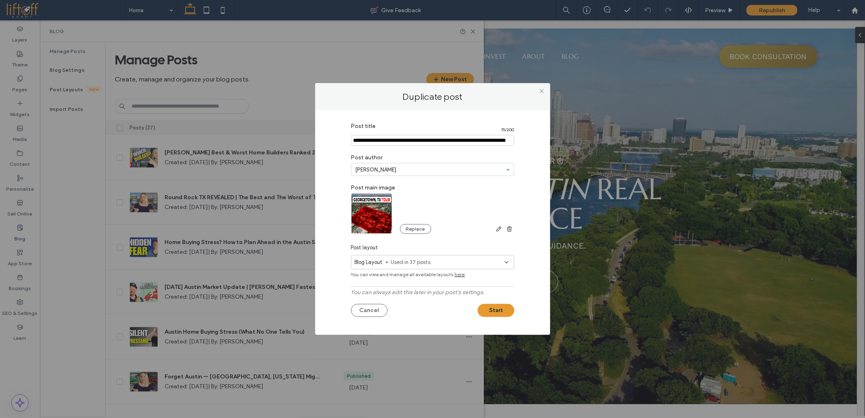
click at [491, 312] on button "Start" at bounding box center [496, 310] width 37 height 13
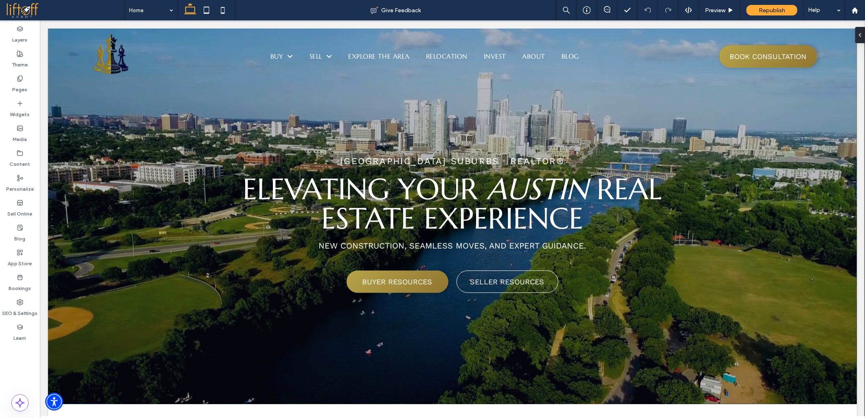
click at [251, 320] on div at bounding box center [432, 209] width 865 height 418
click at [207, 332] on div at bounding box center [432, 209] width 865 height 418
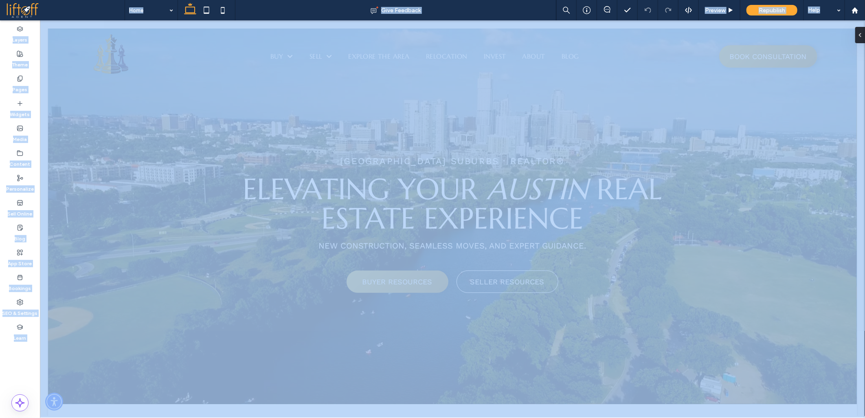
drag, startPoint x: 207, startPoint y: 332, endPoint x: 262, endPoint y: 333, distance: 55.0
click at [215, 332] on div at bounding box center [432, 209] width 865 height 418
click at [272, 337] on div at bounding box center [432, 209] width 865 height 418
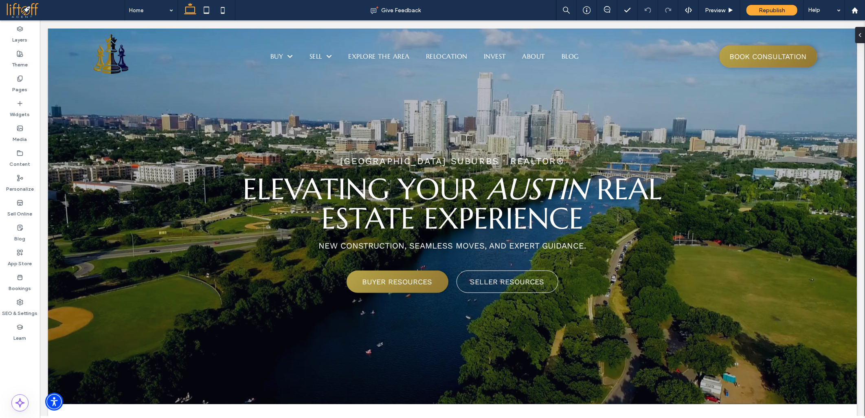
drag, startPoint x: 261, startPoint y: 339, endPoint x: 246, endPoint y: 339, distance: 15.5
click at [257, 339] on div at bounding box center [432, 209] width 865 height 418
drag, startPoint x: 221, startPoint y: 339, endPoint x: 187, endPoint y: 332, distance: 34.4
click at [187, 332] on div at bounding box center [432, 209] width 865 height 418
drag, startPoint x: 187, startPoint y: 332, endPoint x: 210, endPoint y: 334, distance: 22.9
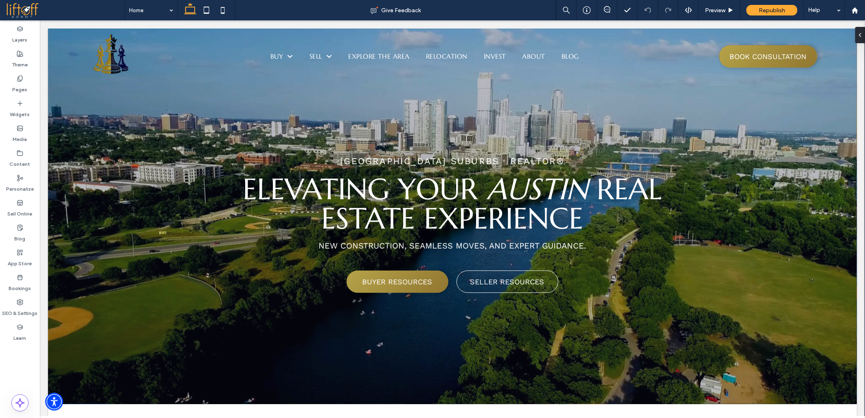
click at [190, 333] on div at bounding box center [432, 209] width 865 height 418
click at [211, 334] on div at bounding box center [432, 209] width 865 height 418
drag, startPoint x: 210, startPoint y: 335, endPoint x: 196, endPoint y: 335, distance: 14.3
click at [209, 336] on div at bounding box center [432, 209] width 865 height 418
click at [193, 335] on div at bounding box center [432, 209] width 865 height 418
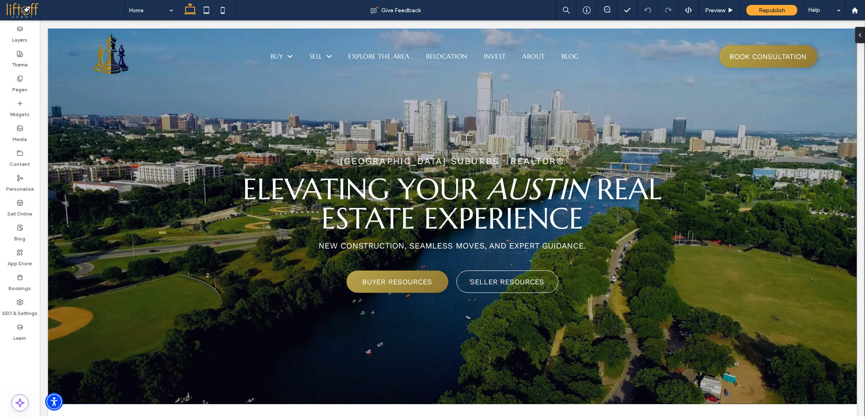
click at [171, 335] on div at bounding box center [432, 209] width 865 height 418
click at [157, 331] on div at bounding box center [432, 209] width 865 height 418
click at [145, 331] on div at bounding box center [432, 209] width 865 height 418
drag, startPoint x: 175, startPoint y: 331, endPoint x: 220, endPoint y: 337, distance: 45.5
click at [183, 332] on div at bounding box center [432, 209] width 865 height 418
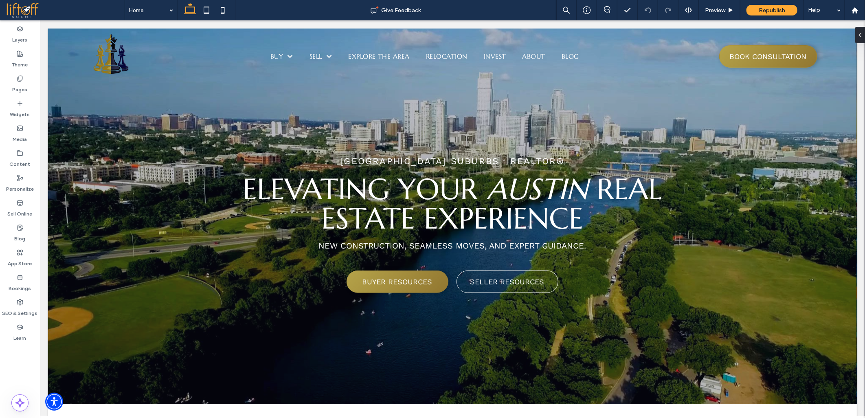
click at [220, 337] on div at bounding box center [432, 209] width 865 height 418
drag, startPoint x: 242, startPoint y: 335, endPoint x: 284, endPoint y: 339, distance: 42.6
click at [265, 337] on div at bounding box center [432, 209] width 865 height 418
drag, startPoint x: 307, startPoint y: 340, endPoint x: 319, endPoint y: 340, distance: 12.6
click at [311, 340] on div at bounding box center [432, 209] width 865 height 418
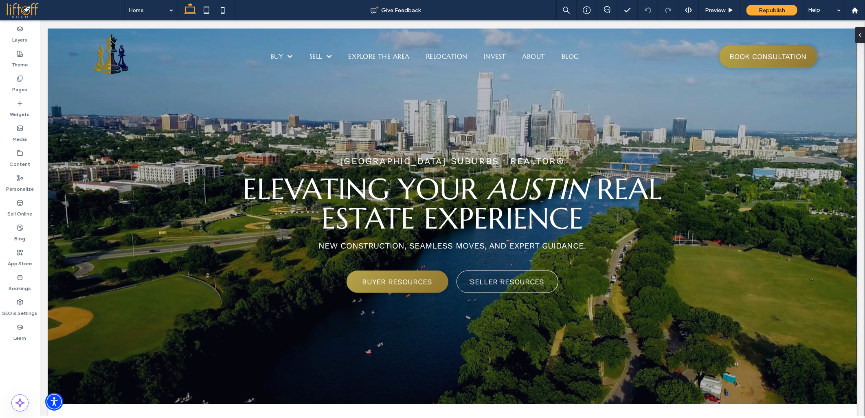
click at [321, 339] on div at bounding box center [432, 209] width 865 height 418
click at [323, 339] on div at bounding box center [432, 209] width 865 height 418
click at [225, 322] on div at bounding box center [432, 209] width 865 height 418
click at [233, 318] on div at bounding box center [432, 209] width 865 height 418
drag, startPoint x: 430, startPoint y: 311, endPoint x: 473, endPoint y: 321, distance: 44.3
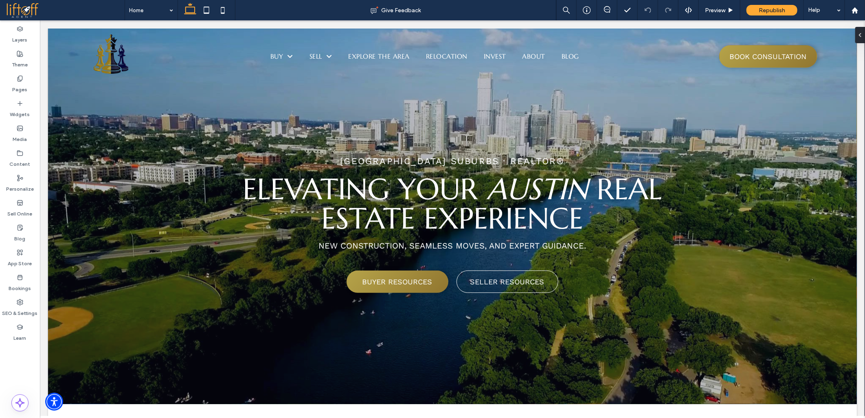
click at [434, 311] on div at bounding box center [432, 209] width 865 height 418
click at [473, 321] on div at bounding box center [432, 209] width 865 height 418
drag, startPoint x: 477, startPoint y: 322, endPoint x: 324, endPoint y: 321, distance: 153.2
click at [445, 318] on div at bounding box center [432, 209] width 865 height 418
click at [283, 322] on div at bounding box center [432, 209] width 865 height 418
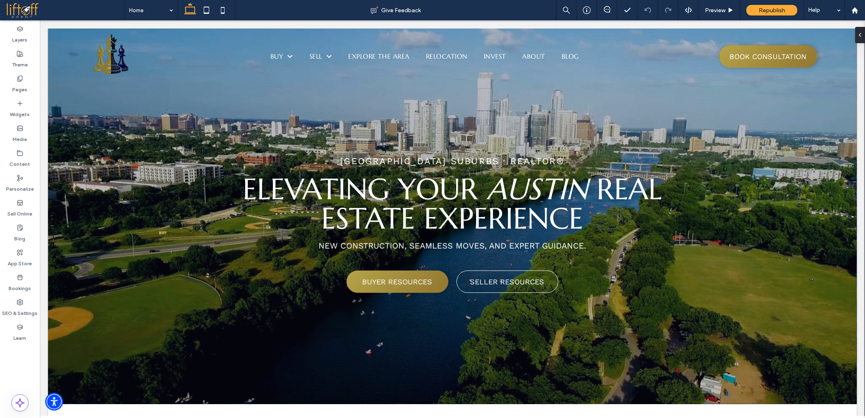
drag, startPoint x: 336, startPoint y: 319, endPoint x: 507, endPoint y: 328, distance: 171.4
click at [352, 318] on div at bounding box center [432, 209] width 865 height 418
drag, startPoint x: 507, startPoint y: 328, endPoint x: 511, endPoint y: 330, distance: 4.8
click at [511, 329] on div at bounding box center [432, 209] width 865 height 418
drag, startPoint x: 343, startPoint y: 317, endPoint x: 242, endPoint y: 318, distance: 101.5
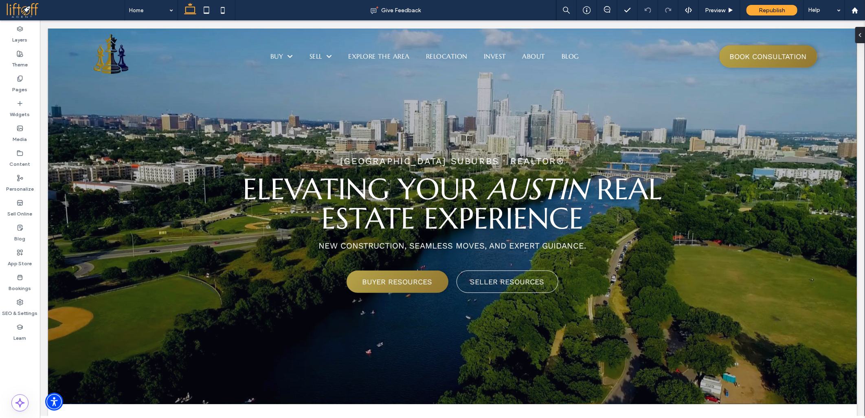
click at [242, 318] on div at bounding box center [432, 209] width 865 height 418
drag, startPoint x: 240, startPoint y: 318, endPoint x: 316, endPoint y: 319, distance: 76.2
click at [249, 319] on div at bounding box center [432, 209] width 865 height 418
drag, startPoint x: 316, startPoint y: 319, endPoint x: 447, endPoint y: 319, distance: 131.2
click at [327, 319] on div at bounding box center [432, 209] width 865 height 418
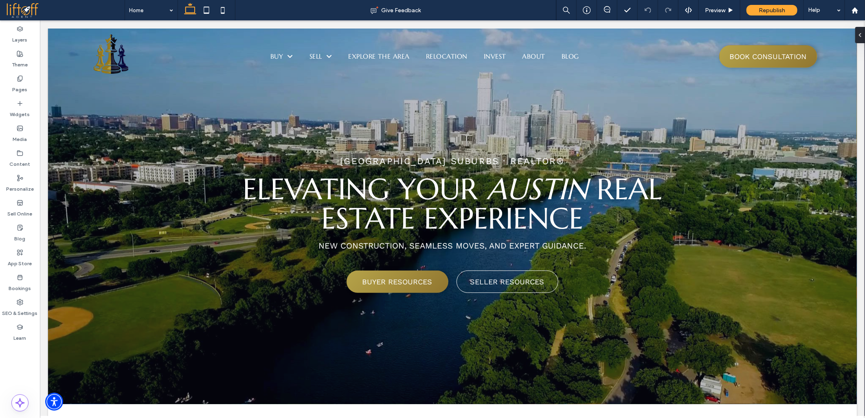
drag, startPoint x: 449, startPoint y: 317, endPoint x: 443, endPoint y: 315, distance: 5.8
click at [447, 317] on div at bounding box center [432, 209] width 865 height 418
drag, startPoint x: 342, startPoint y: 322, endPoint x: 277, endPoint y: 328, distance: 65.4
click at [284, 328] on div at bounding box center [432, 209] width 865 height 418
drag, startPoint x: 277, startPoint y: 328, endPoint x: 291, endPoint y: 330, distance: 14.1
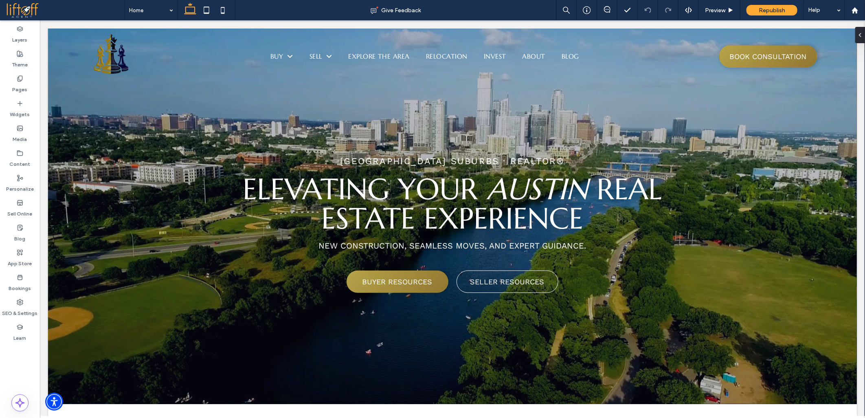
click at [278, 329] on div at bounding box center [432, 209] width 865 height 418
click at [336, 330] on div at bounding box center [432, 209] width 865 height 418
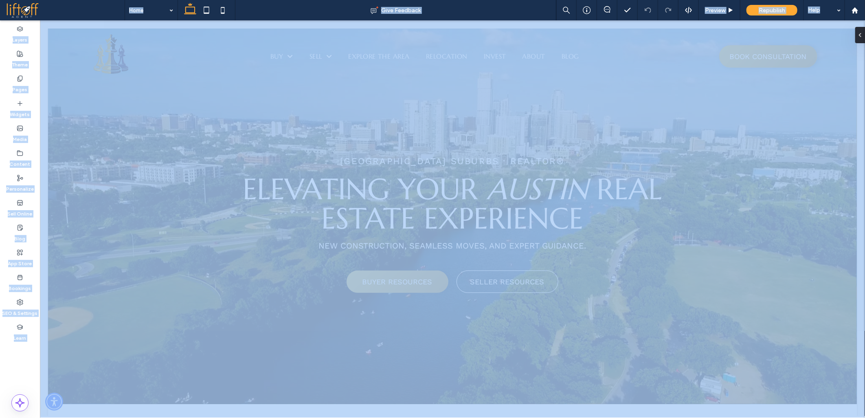
drag, startPoint x: 336, startPoint y: 330, endPoint x: 288, endPoint y: 329, distance: 47.7
click at [327, 330] on div at bounding box center [432, 209] width 865 height 418
click at [225, 326] on div at bounding box center [432, 209] width 865 height 418
click at [370, 324] on div at bounding box center [432, 209] width 865 height 418
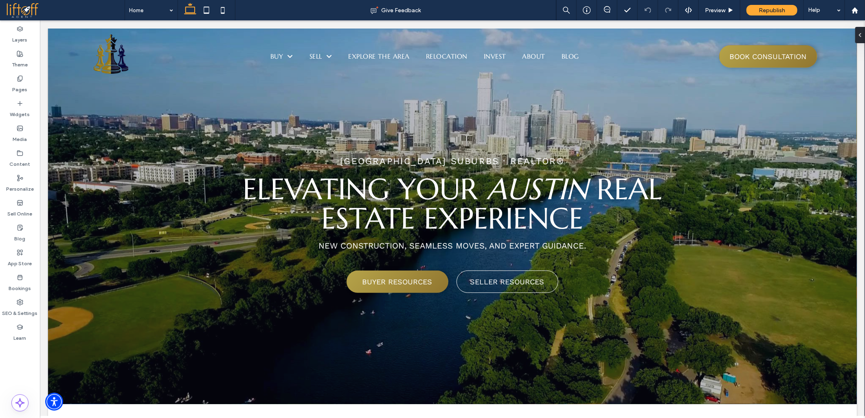
drag, startPoint x: 310, startPoint y: 310, endPoint x: 261, endPoint y: 307, distance: 49.4
click at [282, 308] on div at bounding box center [432, 209] width 865 height 418
click at [260, 306] on div at bounding box center [432, 209] width 865 height 418
click at [258, 299] on div at bounding box center [432, 209] width 865 height 418
drag, startPoint x: 291, startPoint y: 288, endPoint x: 360, endPoint y: 291, distance: 69.3
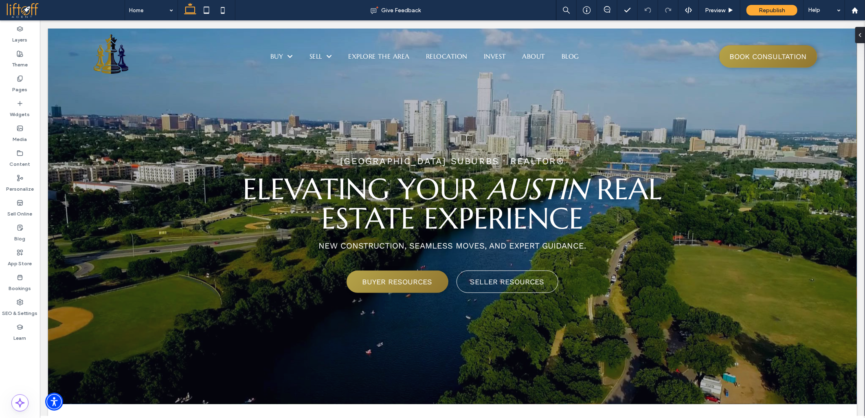
click at [295, 288] on div at bounding box center [432, 209] width 865 height 418
drag, startPoint x: 392, startPoint y: 294, endPoint x: 424, endPoint y: 298, distance: 32.4
click at [401, 296] on div at bounding box center [432, 209] width 865 height 418
drag, startPoint x: 424, startPoint y: 298, endPoint x: 461, endPoint y: 302, distance: 37.7
click at [434, 299] on div at bounding box center [432, 209] width 865 height 418
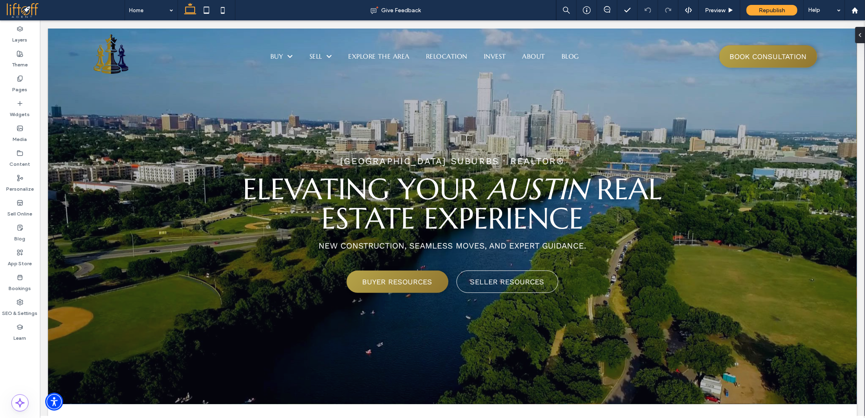
click at [469, 302] on div at bounding box center [432, 209] width 865 height 418
click at [384, 293] on div at bounding box center [432, 209] width 865 height 418
click at [421, 291] on div at bounding box center [432, 209] width 865 height 418
click at [354, 288] on div at bounding box center [432, 209] width 865 height 418
click at [377, 286] on div at bounding box center [432, 209] width 865 height 418
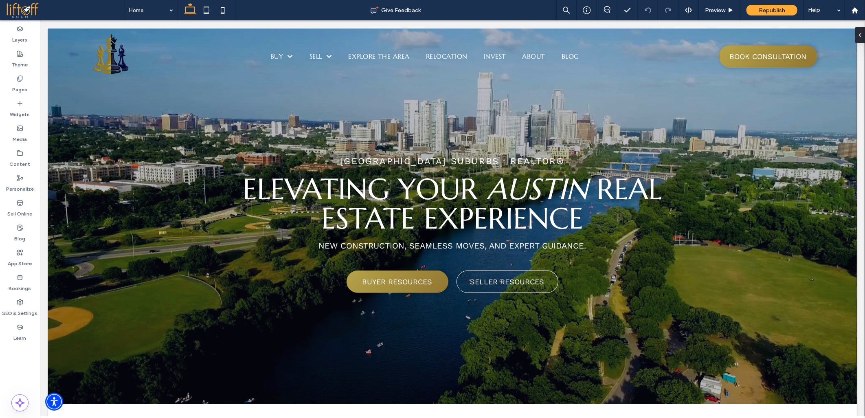
click at [475, 298] on div at bounding box center [432, 209] width 865 height 418
drag, startPoint x: 373, startPoint y: 302, endPoint x: 362, endPoint y: 302, distance: 11.4
click at [362, 302] on div at bounding box center [432, 209] width 865 height 418
click at [228, 301] on div at bounding box center [432, 209] width 865 height 418
click at [300, 304] on div at bounding box center [432, 209] width 865 height 418
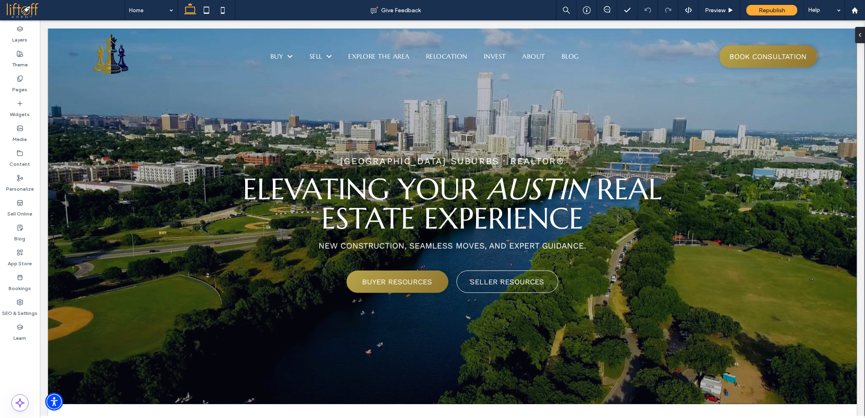
drag, startPoint x: 301, startPoint y: 303, endPoint x: 265, endPoint y: 299, distance: 36.0
click at [265, 299] on div at bounding box center [432, 209] width 865 height 418
drag, startPoint x: 265, startPoint y: 299, endPoint x: 270, endPoint y: 302, distance: 5.7
click at [267, 301] on div at bounding box center [432, 209] width 865 height 418
drag, startPoint x: 241, startPoint y: 302, endPoint x: 267, endPoint y: 306, distance: 26.4
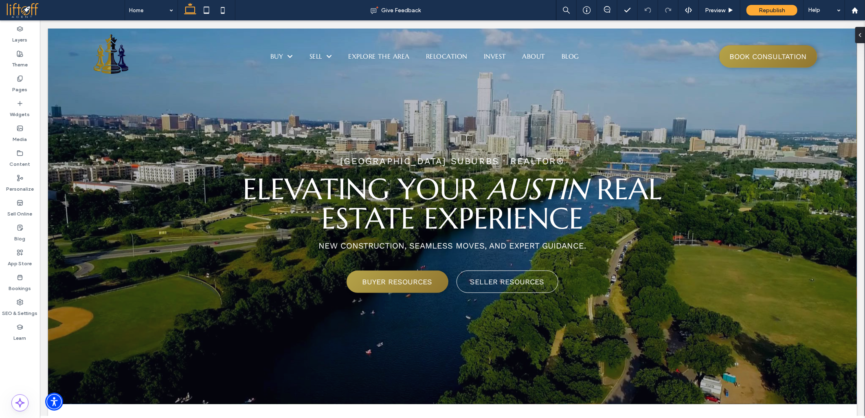
click at [240, 302] on div at bounding box center [432, 209] width 865 height 418
drag, startPoint x: 267, startPoint y: 306, endPoint x: 368, endPoint y: 309, distance: 100.7
click at [293, 309] on div at bounding box center [432, 209] width 865 height 418
click at [369, 308] on div at bounding box center [432, 209] width 865 height 418
drag, startPoint x: 372, startPoint y: 308, endPoint x: 526, endPoint y: 316, distance: 153.4
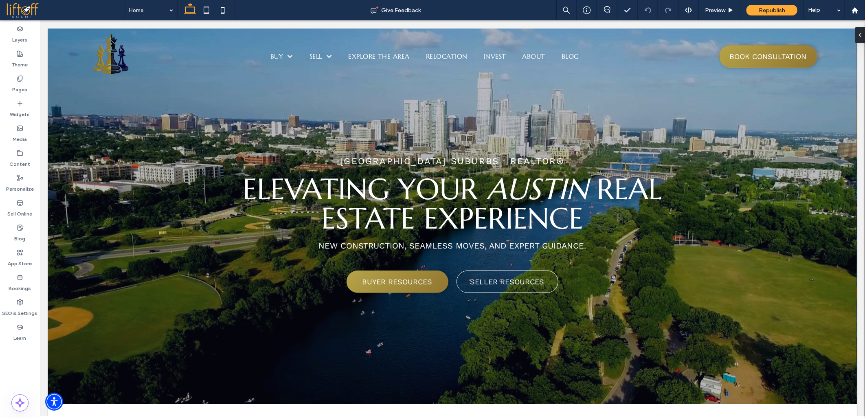
click at [388, 307] on div at bounding box center [432, 209] width 865 height 418
drag, startPoint x: 526, startPoint y: 316, endPoint x: 541, endPoint y: 316, distance: 15.1
click at [533, 316] on div at bounding box center [432, 209] width 865 height 418
click at [425, 316] on div at bounding box center [432, 209] width 865 height 418
drag
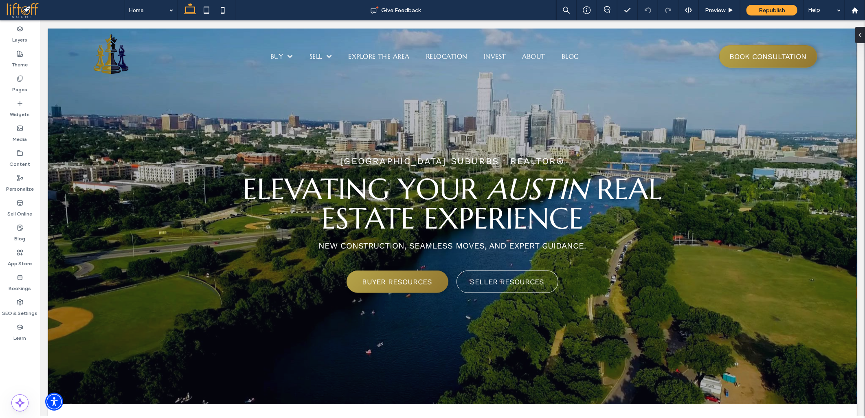
click at [433, 321] on div at bounding box center [432, 209] width 865 height 418
click at [474, 330] on div at bounding box center [432, 209] width 865 height 418
click at [474, 331] on div at bounding box center [432, 209] width 865 height 418
click at [57, 305] on div at bounding box center [432, 209] width 865 height 418
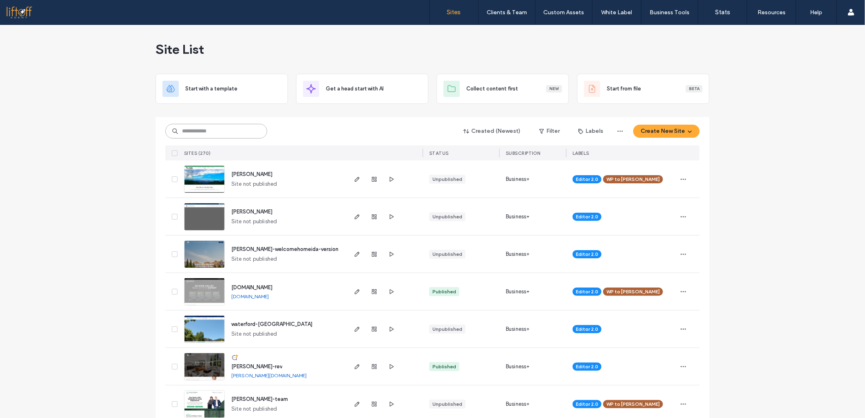
click at [193, 124] on input at bounding box center [216, 131] width 102 height 15
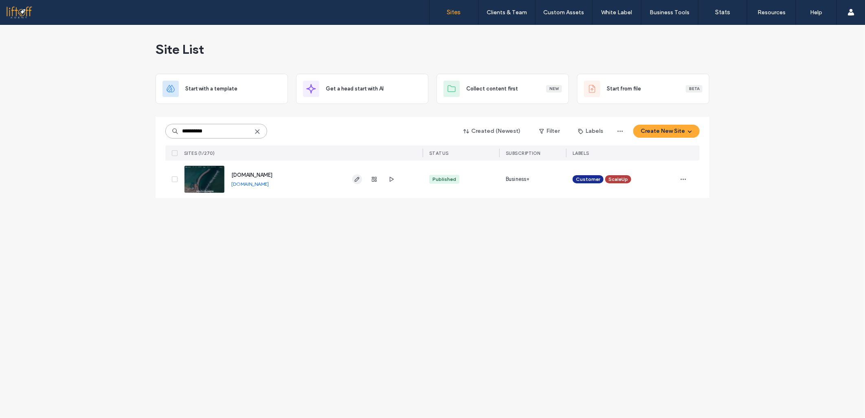
type input "**********"
click at [356, 181] on icon "button" at bounding box center [357, 179] width 7 height 7
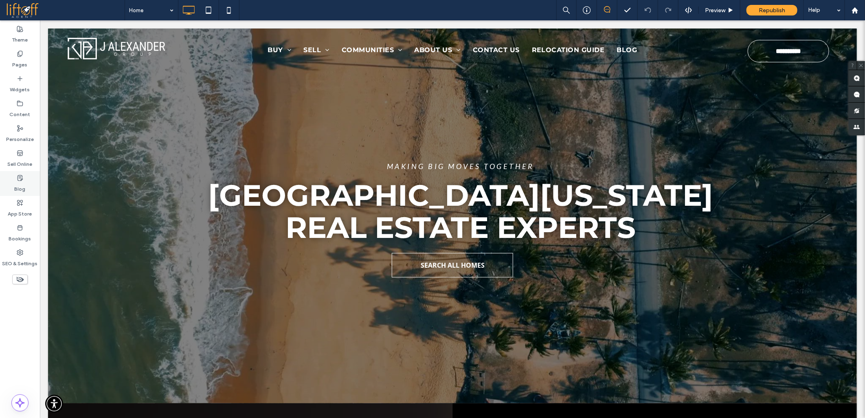
click at [23, 180] on div "Blog" at bounding box center [20, 183] width 40 height 25
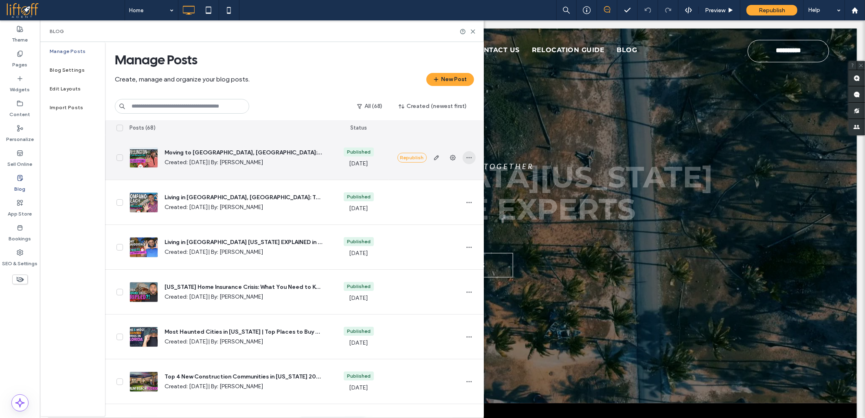
click at [470, 157] on icon "button" at bounding box center [469, 157] width 7 height 7
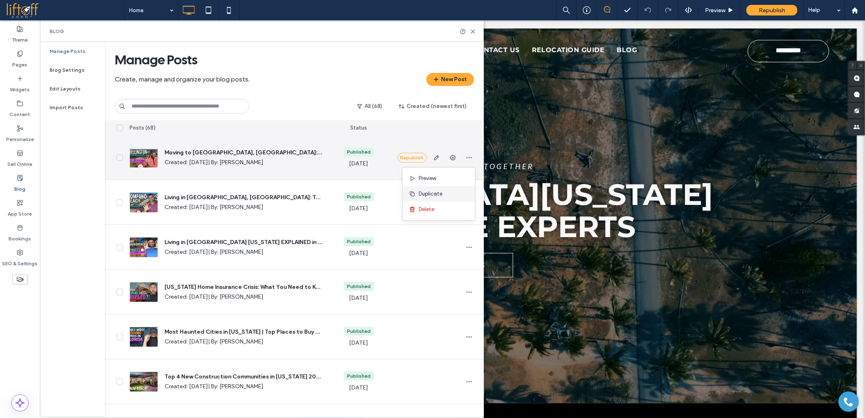
click at [434, 198] on span "Duplicate" at bounding box center [431, 194] width 24 height 8
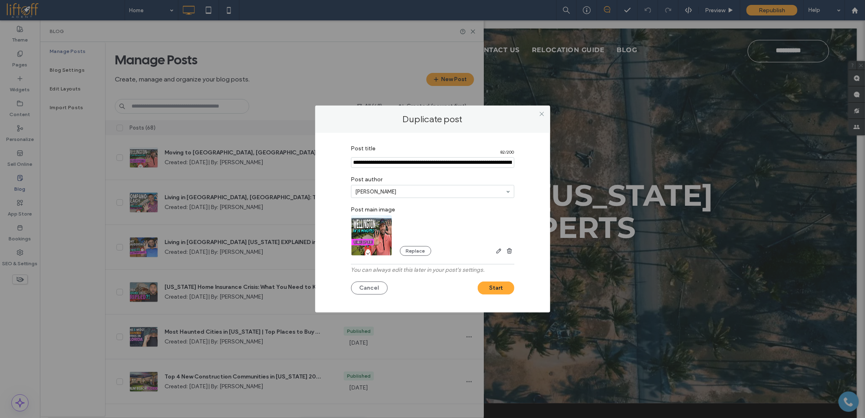
click at [370, 234] on img at bounding box center [372, 235] width 42 height 41
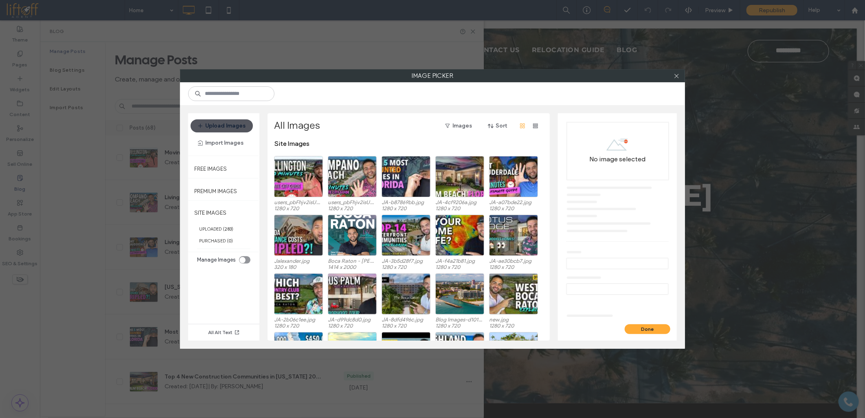
click at [229, 124] on button "Upload Images" at bounding box center [222, 125] width 62 height 13
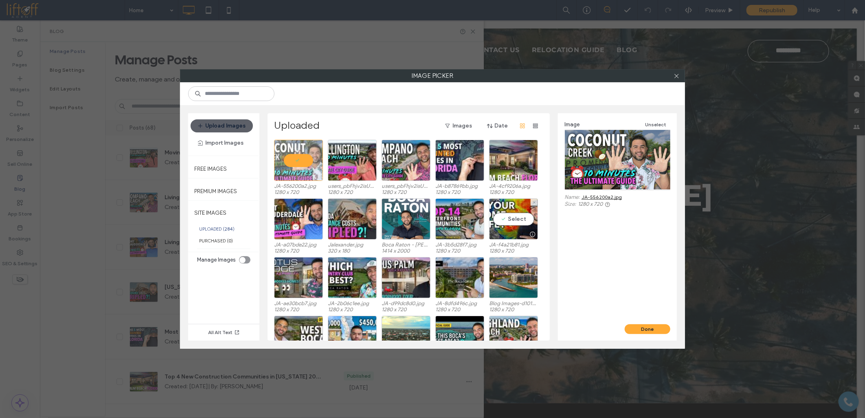
click at [636, 328] on button "Done" at bounding box center [648, 329] width 46 height 10
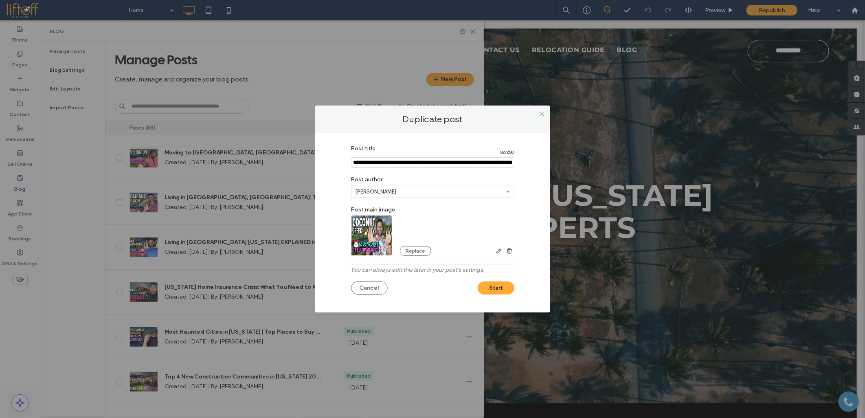
click at [398, 163] on input "Post title" at bounding box center [432, 162] width 163 height 11
paste input "**********"
type input "**********"
click at [492, 285] on button "Start" at bounding box center [496, 288] width 37 height 13
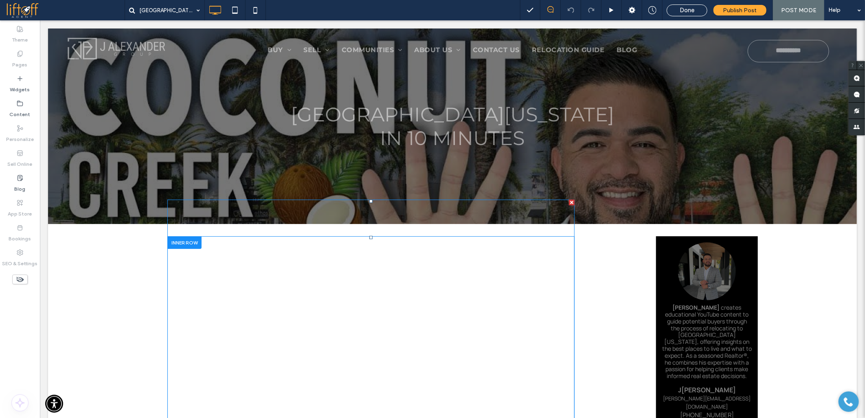
click at [319, 285] on span at bounding box center [370, 313] width 407 height 229
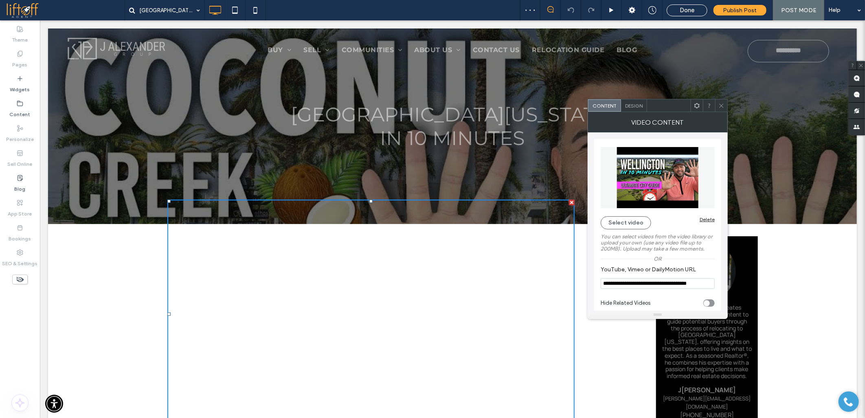
click at [667, 283] on input "**********" at bounding box center [658, 283] width 114 height 11
paste input "**"
type input "**********"
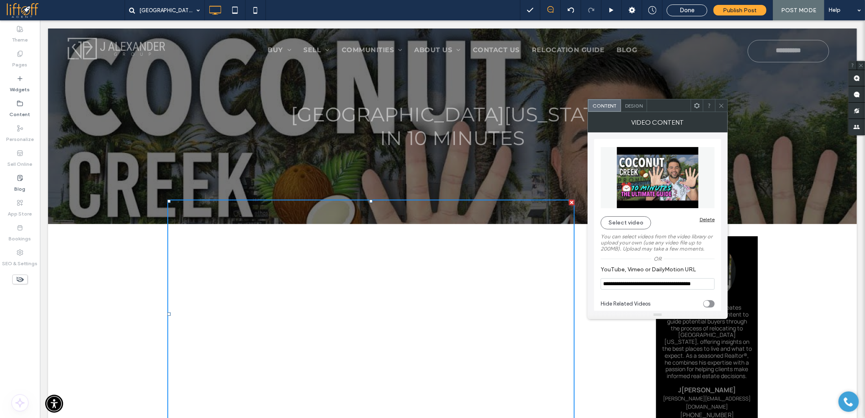
click at [720, 106] on icon at bounding box center [722, 106] width 6 height 6
